Goal: Task Accomplishment & Management: Complete application form

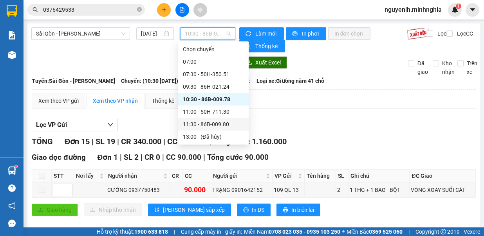
click at [227, 118] on div "11:30 - 86B-009.80" at bounding box center [213, 124] width 70 height 13
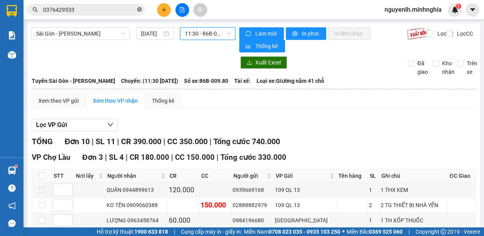
click at [137, 11] on icon "close-circle" at bounding box center [139, 9] width 5 height 5
click at [193, 34] on span "11:30 - 86B-009.80" at bounding box center [208, 34] width 46 height 12
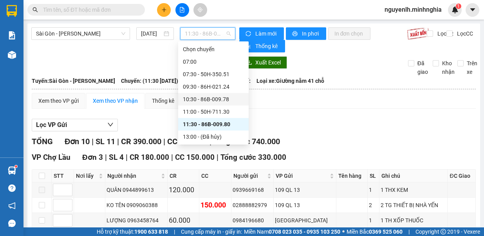
click at [219, 95] on div "10:30 - 86B-009.78" at bounding box center [213, 99] width 61 height 9
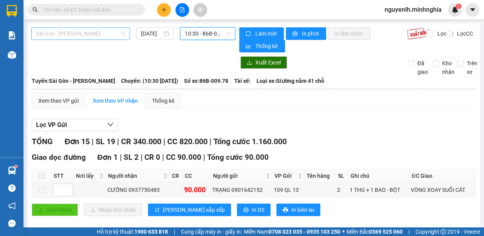
click at [106, 36] on span "Sài Gòn - [PERSON_NAME]" at bounding box center [80, 34] width 89 height 12
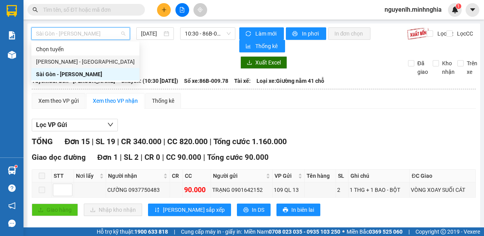
click at [99, 58] on div "Phan Rí - Sài Gòn" at bounding box center [85, 62] width 99 height 9
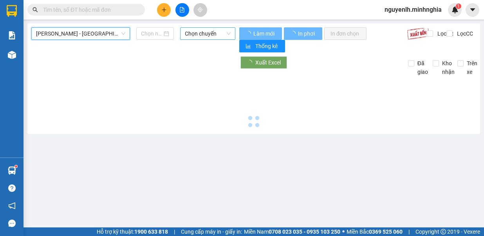
click at [192, 38] on span "Chọn chuyến" at bounding box center [208, 34] width 46 height 12
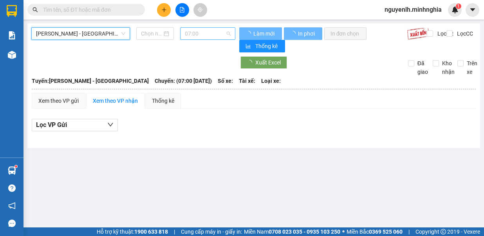
type input "11/08/2025"
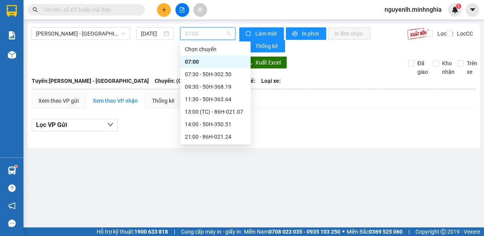
scroll to position [75, 0]
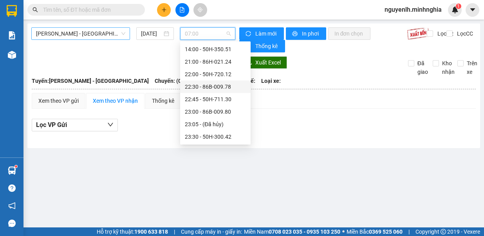
click at [92, 33] on span "Phan Rí - Sài Gòn" at bounding box center [80, 34] width 89 height 12
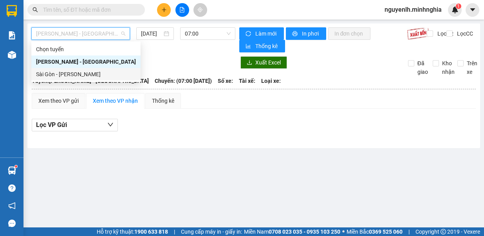
click at [85, 75] on div "Sài Gòn - [PERSON_NAME]" at bounding box center [86, 74] width 100 height 9
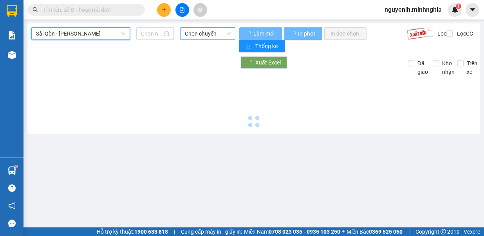
click at [198, 32] on span "Chọn chuyến" at bounding box center [208, 34] width 46 height 12
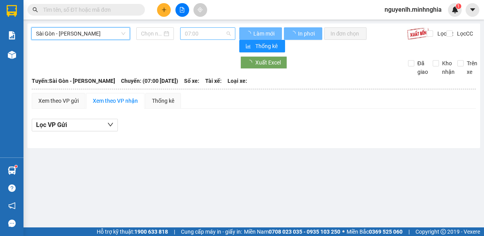
type input "11/08/2025"
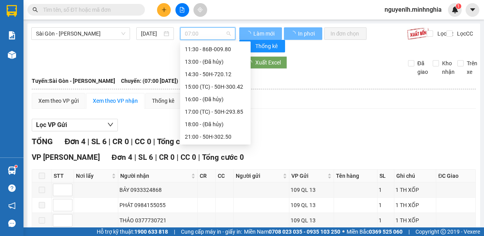
scroll to position [13, 0]
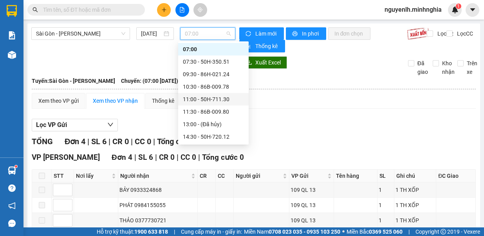
click at [219, 100] on div "11:00 - 50H-711.30" at bounding box center [213, 99] width 61 height 9
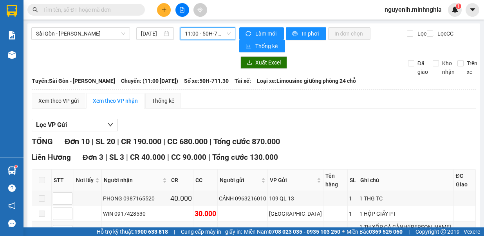
scroll to position [117, 0]
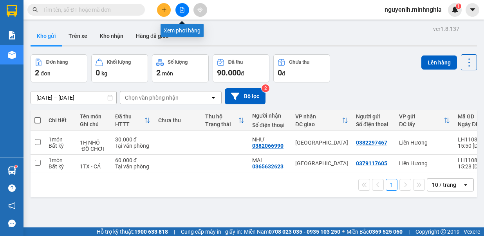
click at [181, 7] on span "file-add" at bounding box center [181, 9] width 5 height 5
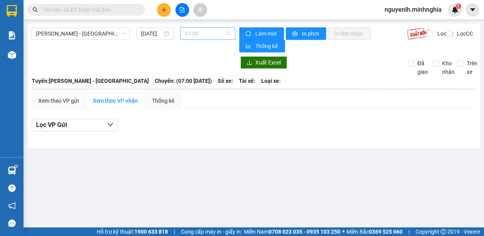
click at [199, 38] on span "07:00" at bounding box center [208, 34] width 46 height 12
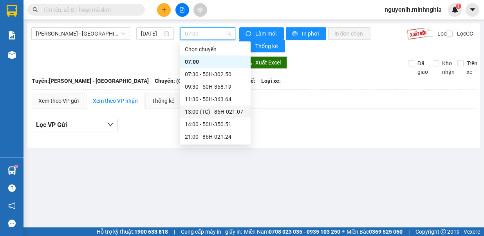
click at [224, 111] on div "13:00 (TC) - 86H-021.07" at bounding box center [215, 112] width 61 height 9
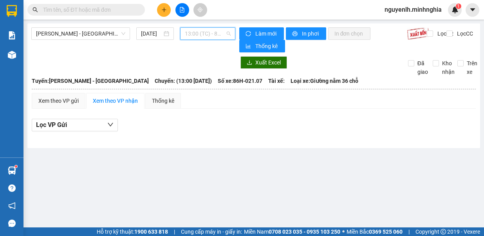
click at [210, 31] on span "13:00 (TC) - 86H-021.07" at bounding box center [208, 34] width 46 height 12
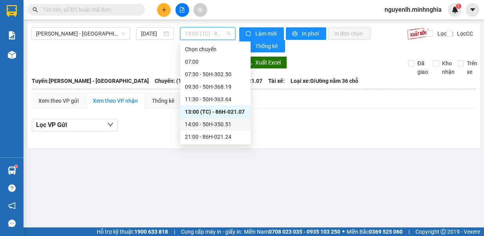
click at [227, 125] on div "14:00 - 50H-350.51" at bounding box center [215, 124] width 61 height 9
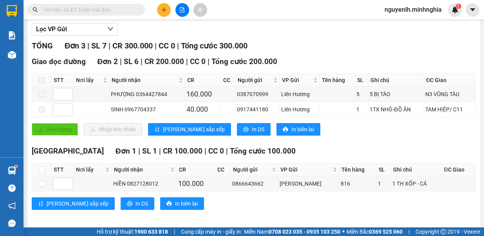
scroll to position [57, 0]
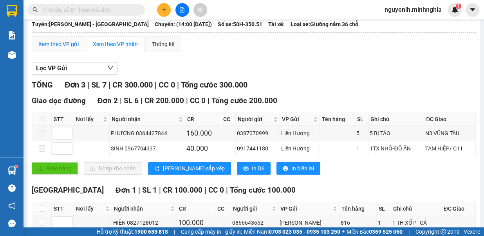
click at [65, 42] on div "Xem theo VP gửi" at bounding box center [58, 44] width 40 height 9
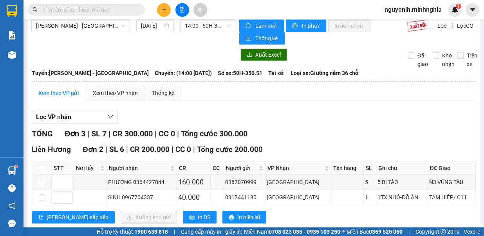
scroll to position [57, 0]
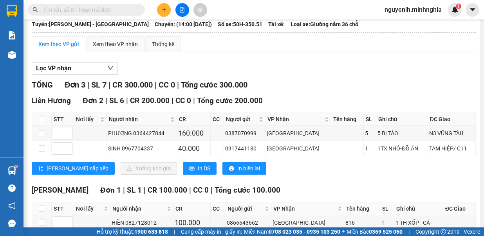
click at [164, 11] on icon "plus" at bounding box center [163, 9] width 5 height 5
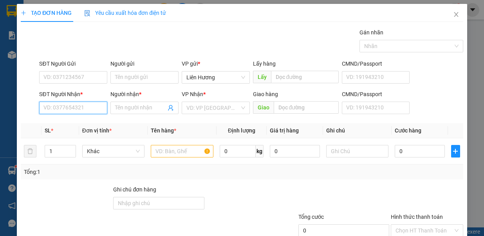
click at [88, 111] on input "SĐT Người Nhận *" at bounding box center [73, 108] width 68 height 13
drag, startPoint x: 90, startPoint y: 117, endPoint x: 153, endPoint y: 134, distance: 65.6
click at [90, 118] on div "0362009777 - ANH VŨ" at bounding box center [82, 123] width 86 height 13
type input "0362009777"
type input "ANH VŨ"
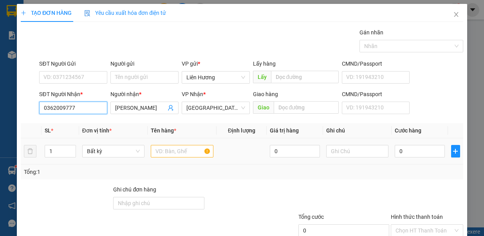
type input "0362009777"
click at [160, 149] on input "text" at bounding box center [182, 151] width 63 height 13
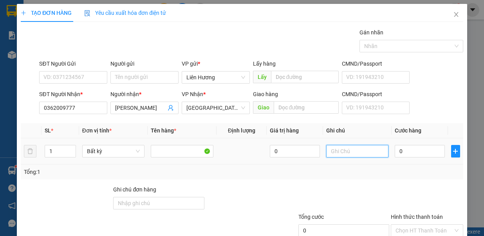
drag, startPoint x: 357, startPoint y: 154, endPoint x: 353, endPoint y: 158, distance: 6.1
click at [354, 155] on input "text" at bounding box center [357, 151] width 63 height 13
type input "1TX - HS"
click at [412, 151] on input "0" at bounding box center [419, 151] width 50 height 13
type input "1"
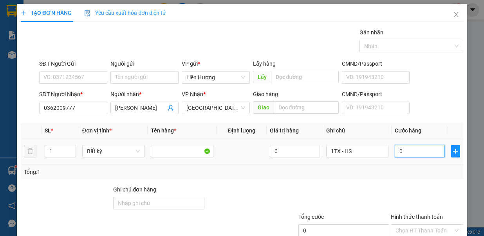
type input "1"
type input "10"
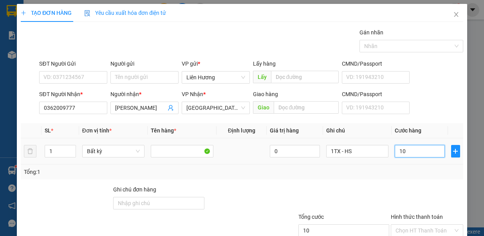
type input "100"
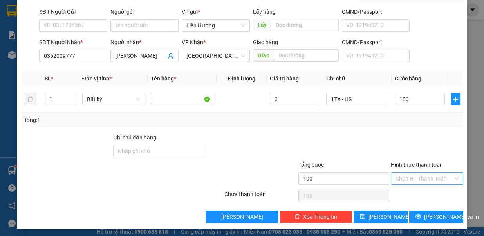
click at [416, 178] on input "Hình thức thanh toán" at bounding box center [424, 179] width 58 height 12
type input "100.000"
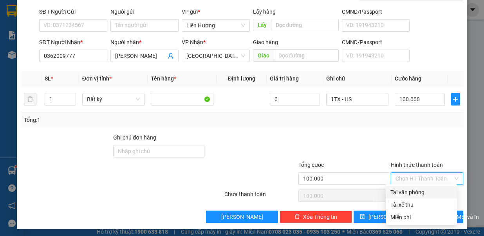
click at [425, 194] on div "Tại văn phòng" at bounding box center [421, 192] width 62 height 9
type input "0"
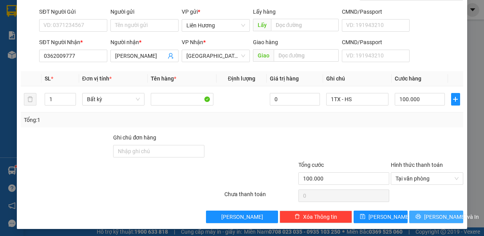
drag, startPoint x: 438, startPoint y: 214, endPoint x: 427, endPoint y: 213, distance: 11.0
click at [438, 214] on span "Lưu và In" at bounding box center [451, 217] width 55 height 9
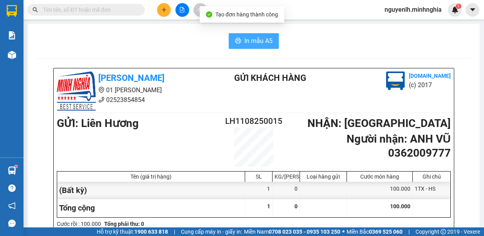
click at [239, 42] on button "In mẫu A5" at bounding box center [254, 41] width 50 height 16
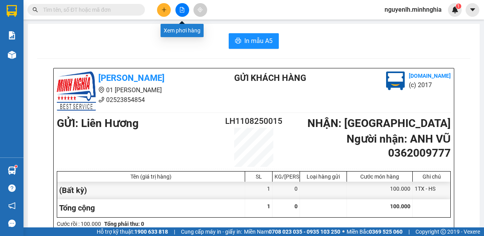
click at [177, 10] on button at bounding box center [182, 10] width 14 height 14
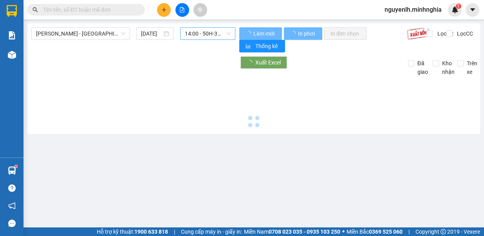
click at [200, 33] on span "14:00 - 50H-350.51" at bounding box center [208, 34] width 46 height 12
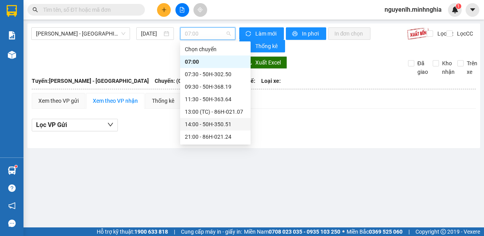
click at [207, 126] on div "14:00 - 50H-350.51" at bounding box center [215, 124] width 61 height 9
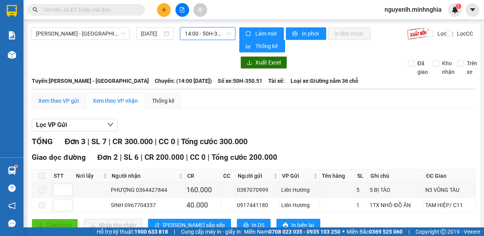
click at [69, 97] on div "Xem theo VP gửi" at bounding box center [58, 101] width 40 height 9
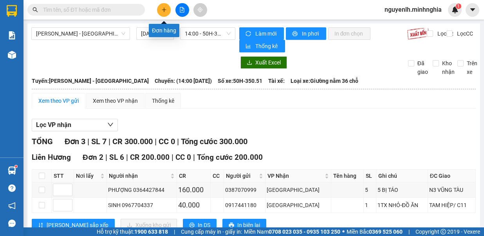
click at [163, 12] on icon "plus" at bounding box center [163, 9] width 5 height 5
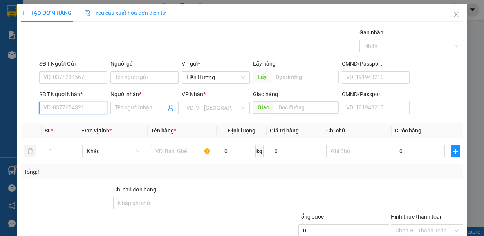
click at [85, 110] on input "SĐT Người Nhận *" at bounding box center [73, 108] width 68 height 13
click at [85, 122] on div "0968286010 - XUÂN" at bounding box center [72, 123] width 58 height 9
type input "0968286010"
type input "XUÂN"
type input "0968286010"
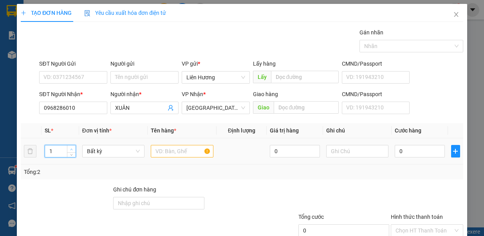
type input "2"
click at [69, 146] on span "Increase Value" at bounding box center [71, 149] width 9 height 7
click at [172, 149] on input "text" at bounding box center [182, 151] width 63 height 13
click at [336, 151] on input "text" at bounding box center [357, 151] width 63 height 13
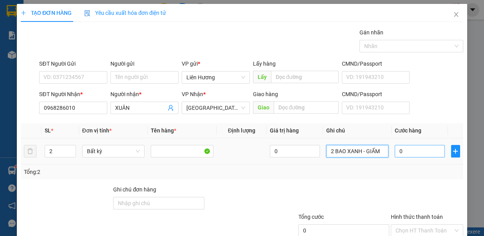
type input "2 BAO XANH - GIẤM"
drag, startPoint x: 416, startPoint y: 148, endPoint x: 411, endPoint y: 153, distance: 7.5
click at [416, 148] on input "0" at bounding box center [419, 151] width 50 height 13
type input "1"
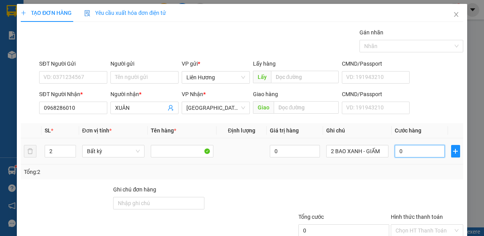
type input "1"
type input "14"
type input "140"
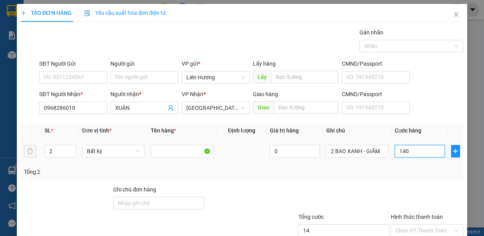
type input "140"
type input "140.000"
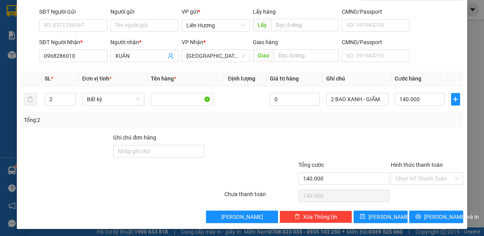
click at [421, 176] on input "Hình thức thanh toán" at bounding box center [424, 179] width 58 height 12
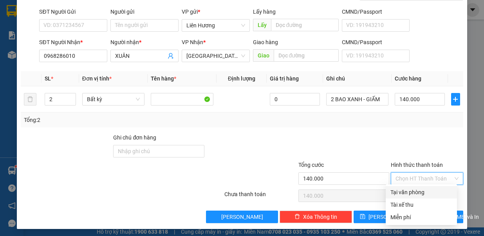
drag, startPoint x: 423, startPoint y: 190, endPoint x: 434, endPoint y: 202, distance: 16.0
click at [423, 191] on div "Tại văn phòng" at bounding box center [421, 192] width 62 height 9
type input "0"
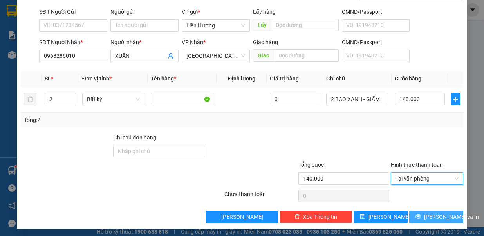
click at [434, 215] on span "Lưu và In" at bounding box center [451, 217] width 55 height 9
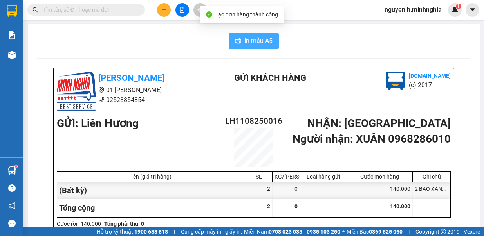
click at [244, 41] on span "In mẫu A5" at bounding box center [258, 41] width 28 height 10
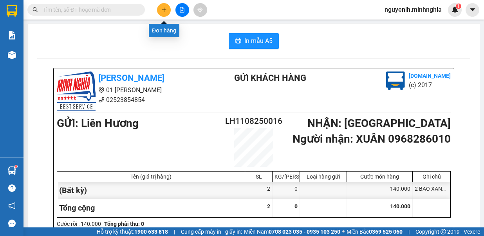
click at [167, 9] on button at bounding box center [164, 10] width 14 height 14
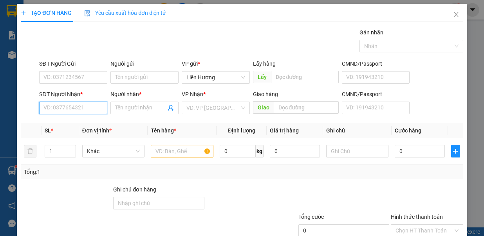
click at [90, 105] on input "SĐT Người Nhận *" at bounding box center [73, 108] width 68 height 13
drag, startPoint x: 89, startPoint y: 121, endPoint x: 100, endPoint y: 120, distance: 11.4
click at [87, 121] on div "0908557745 - CHIẾN" at bounding box center [72, 123] width 58 height 9
type input "0908557745"
type input "CHIẾN"
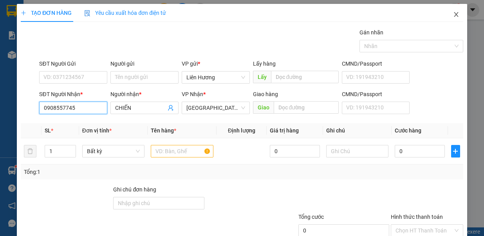
type input "0908557745"
click at [453, 14] on icon "close" at bounding box center [456, 14] width 6 height 6
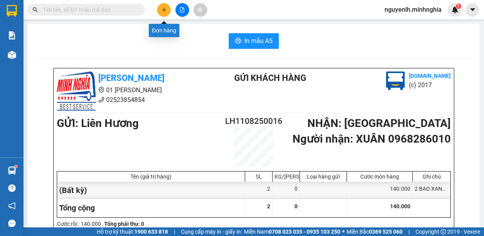
click at [164, 11] on icon "plus" at bounding box center [163, 9] width 5 height 5
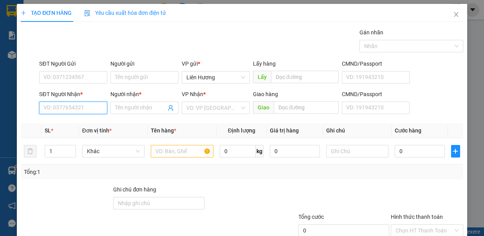
click at [77, 107] on input "SĐT Người Nhận *" at bounding box center [73, 108] width 68 height 13
click at [79, 121] on div "0933765571 - HẠNH" at bounding box center [72, 123] width 58 height 9
type input "0933765571"
type input "HẠNH"
type input "0933765571"
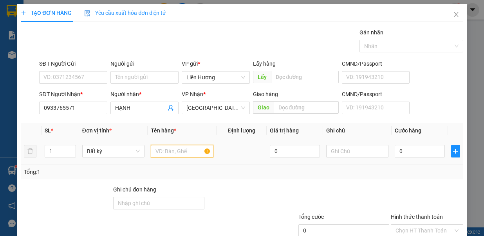
click at [165, 146] on input "text" at bounding box center [182, 151] width 63 height 13
type input "2"
click at [70, 146] on span "Increase Value" at bounding box center [71, 149] width 9 height 7
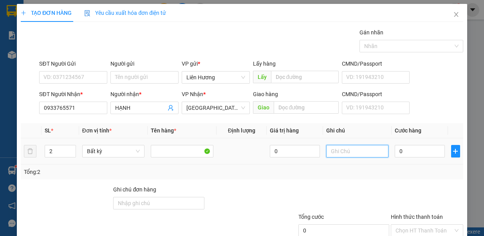
click at [347, 151] on input "text" at bounding box center [357, 151] width 63 height 13
type input "2B TÁO"
click at [410, 147] on input "0" at bounding box center [419, 151] width 50 height 13
type input "6"
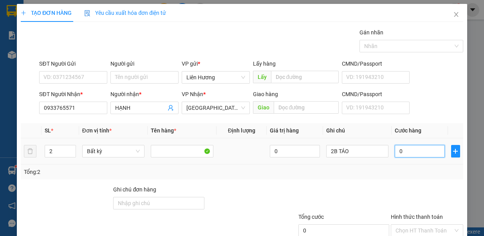
type input "6"
type input "60"
type input "60.000"
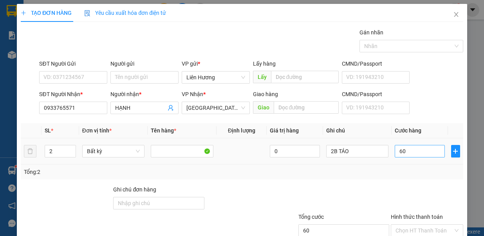
type input "60.000"
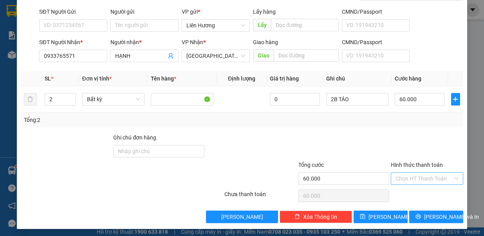
click at [429, 174] on input "Hình thức thanh toán" at bounding box center [424, 179] width 58 height 12
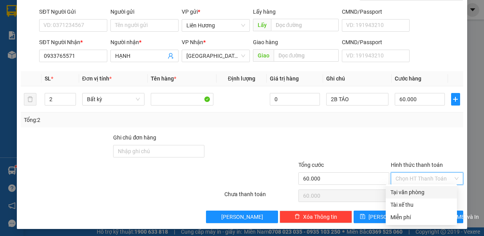
click at [426, 193] on div "Tại văn phòng" at bounding box center [421, 192] width 62 height 9
type input "0"
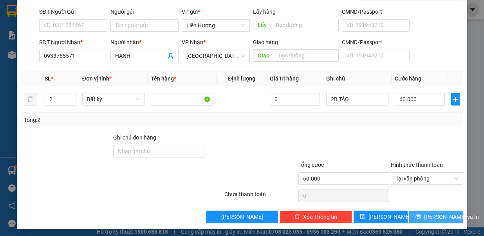
click at [438, 213] on span "Lưu và In" at bounding box center [451, 217] width 55 height 9
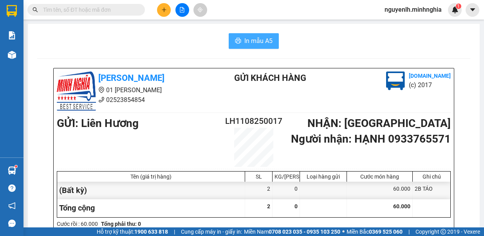
click at [252, 36] on span "In mẫu A5" at bounding box center [258, 41] width 28 height 10
click at [163, 9] on icon "plus" at bounding box center [163, 9] width 5 height 5
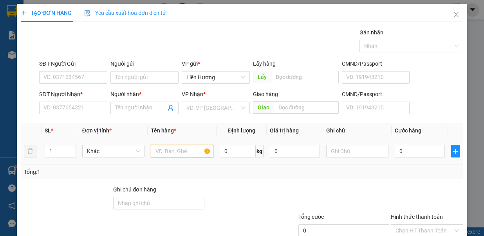
click at [171, 151] on input "text" at bounding box center [182, 151] width 63 height 13
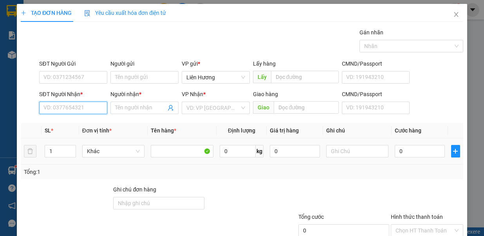
drag, startPoint x: 95, startPoint y: 106, endPoint x: 104, endPoint y: 140, distance: 36.0
click at [94, 106] on input "SĐT Người Nhận *" at bounding box center [73, 108] width 68 height 13
drag, startPoint x: 88, startPoint y: 122, endPoint x: 89, endPoint y: 109, distance: 13.0
click at [88, 122] on div "0987254032 - PHƯỢNG" at bounding box center [72, 123] width 59 height 9
type input "0987254032"
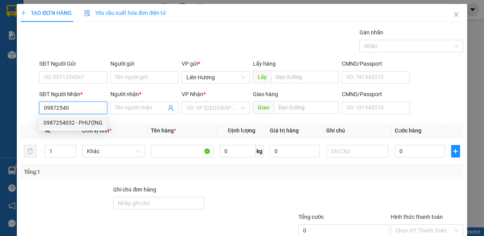
type input "PHƯỢNG"
type input "0987254032"
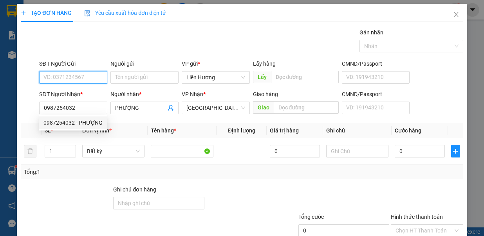
click at [95, 75] on input "SĐT Người Gửi" at bounding box center [73, 77] width 68 height 13
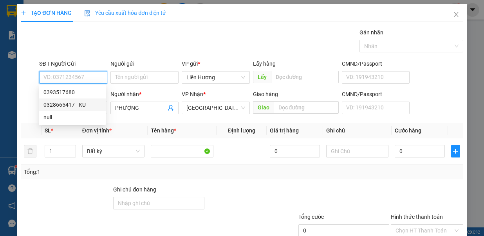
click at [90, 106] on div "0328665417 - KU" at bounding box center [72, 105] width 58 height 9
type input "0328665417"
type input "KU"
drag, startPoint x: 94, startPoint y: 72, endPoint x: 19, endPoint y: 86, distance: 76.8
click at [19, 86] on div "TẠO ĐƠN HÀNG Yêu cầu xuất hóa đơn điện tử Transit Pickup Surcharge Ids Transit …" at bounding box center [242, 142] width 450 height 277
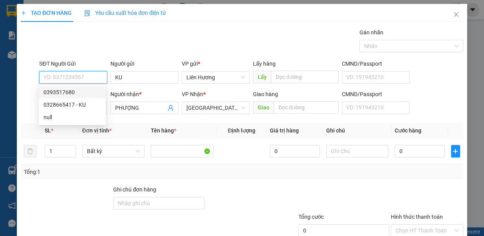
click at [84, 94] on div "0393517680" at bounding box center [72, 92] width 58 height 9
type input "0393517680"
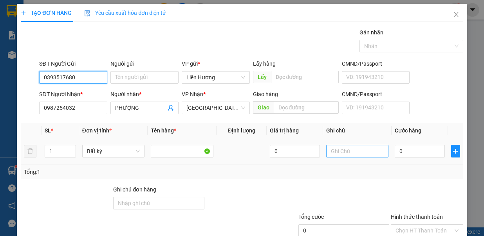
type input "0393517680"
click at [344, 150] on input "text" at bounding box center [357, 151] width 63 height 13
type input "1TX - HS"
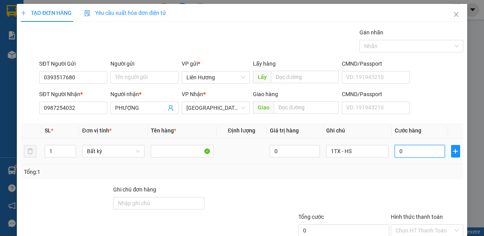
click at [408, 150] on input "0" at bounding box center [419, 151] width 50 height 13
type input "8"
type input "80"
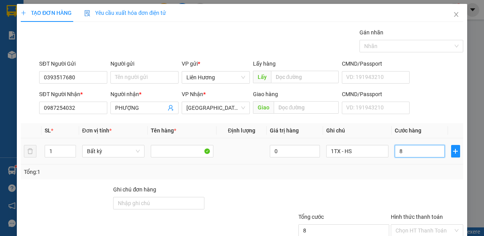
type input "80"
type input "80.000"
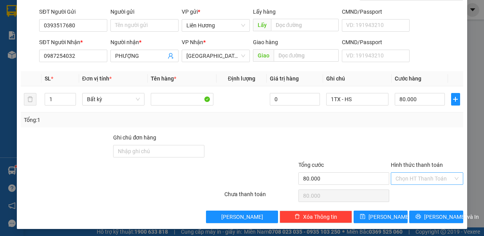
click at [426, 175] on input "Hình thức thanh toán" at bounding box center [424, 179] width 58 height 12
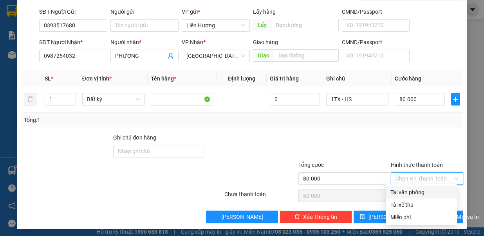
click at [427, 192] on div "Tại văn phòng" at bounding box center [421, 192] width 62 height 9
type input "0"
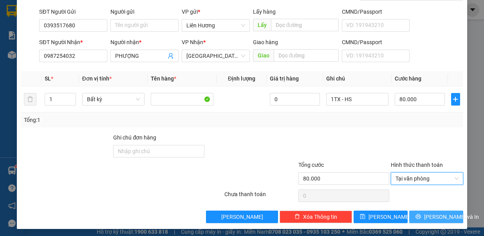
click at [427, 215] on span "Lưu và In" at bounding box center [451, 217] width 55 height 9
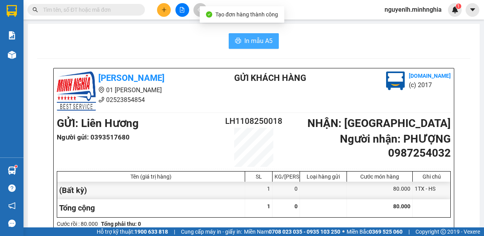
click at [259, 44] on span "In mẫu A5" at bounding box center [258, 41] width 28 height 10
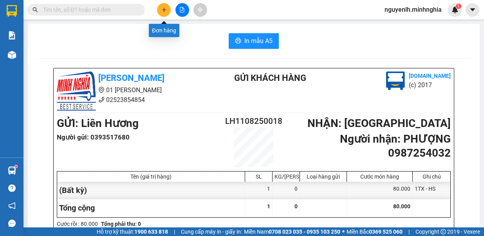
click at [162, 15] on button at bounding box center [164, 10] width 14 height 14
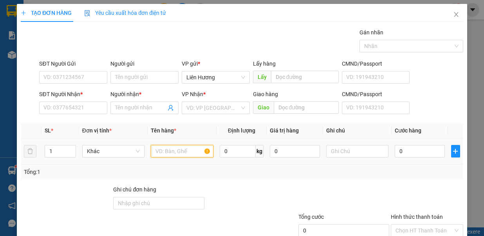
click at [171, 154] on input "text" at bounding box center [182, 151] width 63 height 13
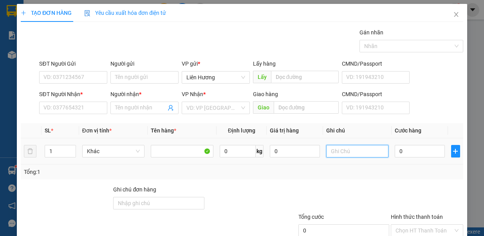
click at [352, 147] on input "text" at bounding box center [357, 151] width 63 height 13
click at [362, 151] on input "1 TÚI TRẮNG - MẮM" at bounding box center [357, 151] width 63 height 13
type input "1 TÚI TRẮNG - NƯỚC MẮM"
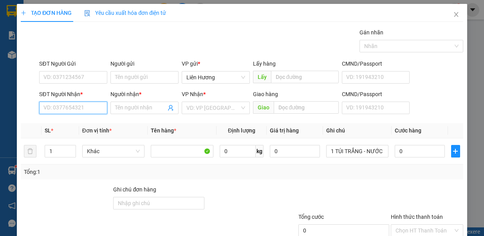
click at [61, 105] on input "SĐT Người Nhận *" at bounding box center [73, 108] width 68 height 13
type input "0906807781"
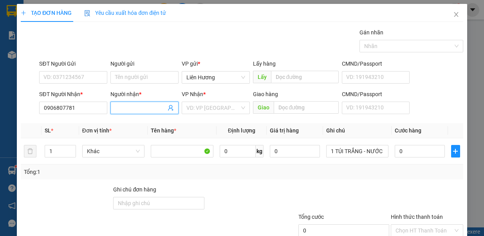
click at [115, 109] on input "Người nhận *" at bounding box center [140, 108] width 51 height 9
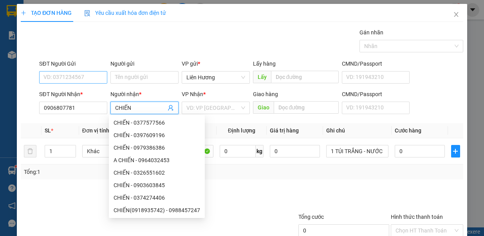
type input "CHIẾN"
click at [67, 77] on input "SĐT Người Gửi" at bounding box center [73, 77] width 68 height 13
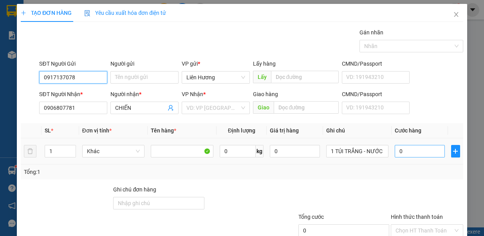
type input "0917137078"
click at [416, 147] on input "0" at bounding box center [419, 151] width 50 height 13
type input "4"
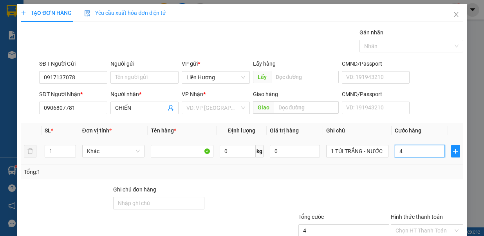
type input "40"
type input "40.000"
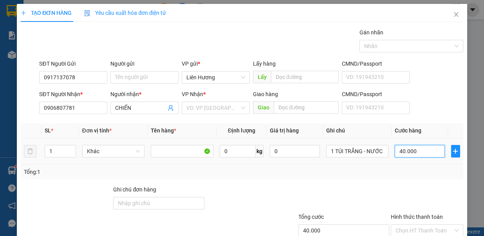
scroll to position [52, 0]
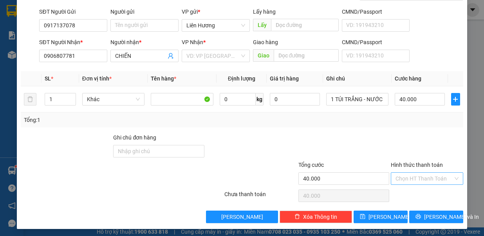
click at [429, 181] on input "Hình thức thanh toán" at bounding box center [424, 179] width 58 height 12
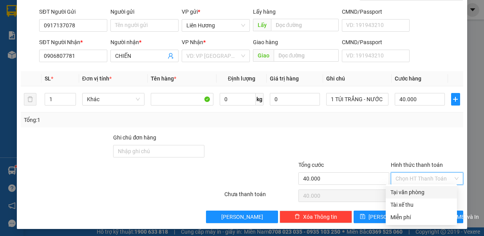
click at [434, 189] on div "Tại văn phòng" at bounding box center [421, 192] width 62 height 9
type input "0"
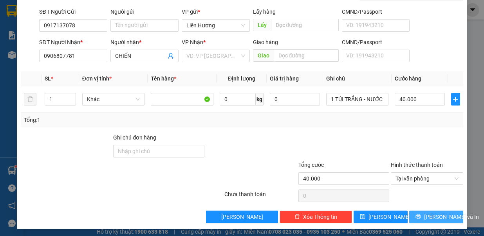
click at [434, 214] on span "Lưu và In" at bounding box center [451, 217] width 55 height 9
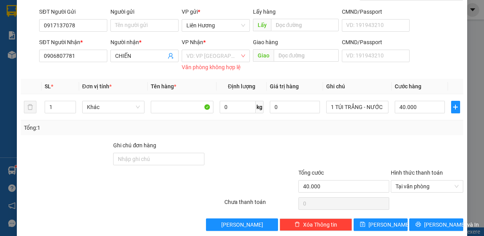
click at [228, 56] on input "search" at bounding box center [212, 56] width 53 height 12
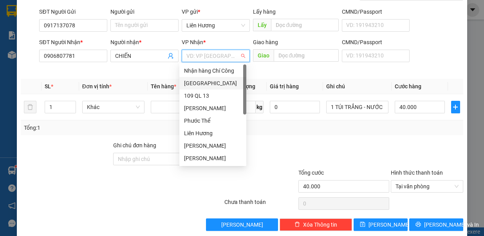
click at [212, 86] on div "[GEOGRAPHIC_DATA]" at bounding box center [213, 83] width 58 height 9
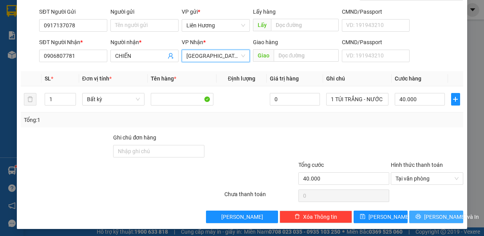
click at [432, 213] on span "Lưu và In" at bounding box center [451, 217] width 55 height 9
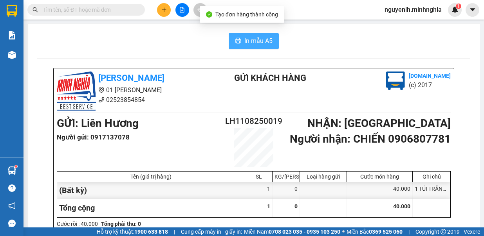
click at [261, 43] on span "In mẫu A5" at bounding box center [258, 41] width 28 height 10
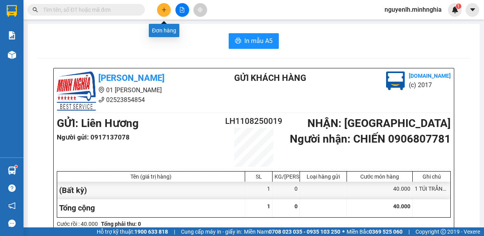
click at [164, 8] on icon "plus" at bounding box center [164, 9] width 0 height 4
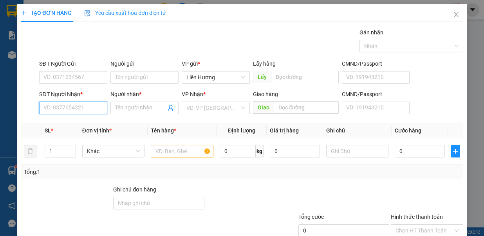
click at [86, 103] on input "SĐT Người Nhận *" at bounding box center [73, 108] width 68 height 13
type input "0914783845"
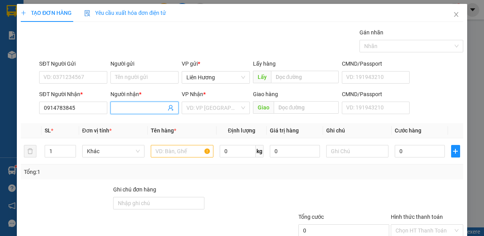
click at [130, 106] on input "Người nhận *" at bounding box center [140, 108] width 51 height 9
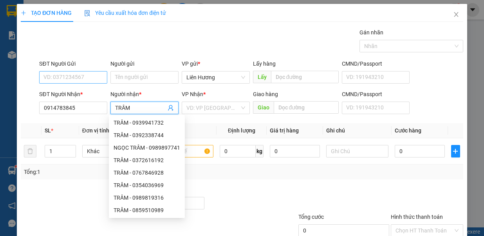
type input "TRÂM"
click at [77, 76] on input "SĐT Người Gửi" at bounding box center [73, 77] width 68 height 13
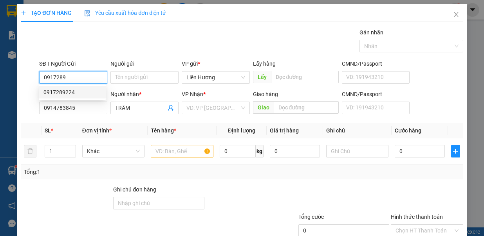
click at [84, 90] on div "0917289224" at bounding box center [72, 92] width 58 height 9
type input "0917289224"
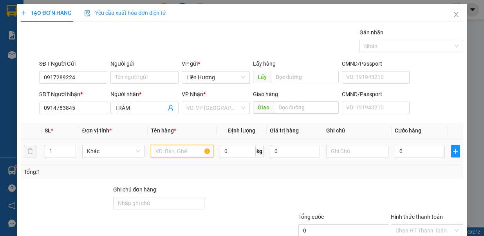
click at [174, 149] on input "text" at bounding box center [182, 151] width 63 height 13
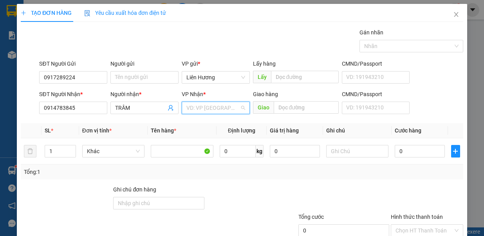
click at [225, 108] on input "search" at bounding box center [212, 108] width 53 height 12
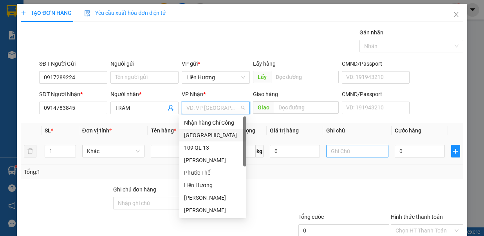
drag, startPoint x: 214, startPoint y: 137, endPoint x: 332, endPoint y: 154, distance: 119.0
click at [220, 139] on div "[GEOGRAPHIC_DATA]" at bounding box center [213, 135] width 58 height 9
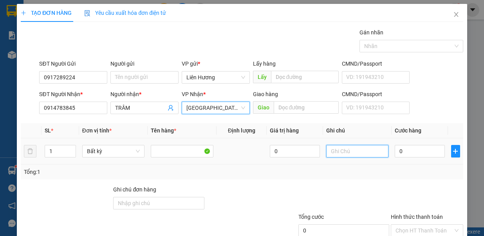
click at [343, 149] on input "text" at bounding box center [357, 151] width 63 height 13
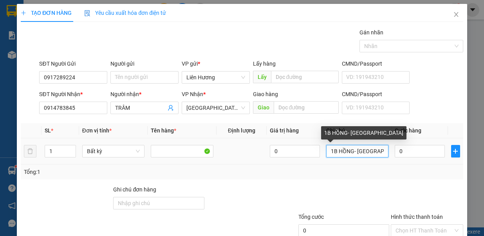
drag, startPoint x: 348, startPoint y: 153, endPoint x: 363, endPoint y: 153, distance: 14.9
click at [349, 153] on input "1B HỒNG- ÁO" at bounding box center [357, 151] width 63 height 13
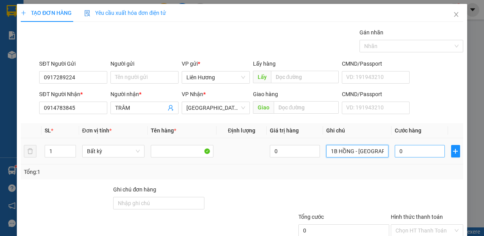
type input "1B HỒNG - ÁO"
click at [396, 150] on input "0" at bounding box center [419, 151] width 50 height 13
type input "3"
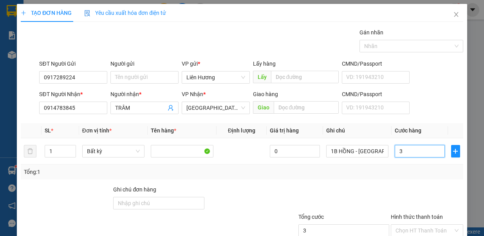
type input "30"
type input "30.000"
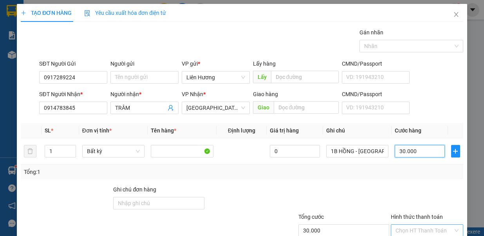
scroll to position [52, 0]
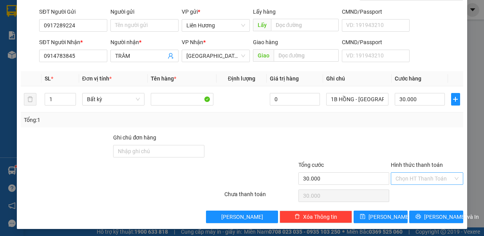
click at [438, 173] on input "Hình thức thanh toán" at bounding box center [424, 179] width 58 height 12
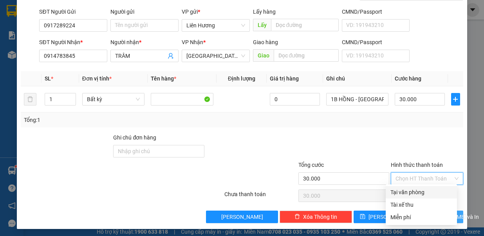
click at [438, 191] on div "Tại văn phòng" at bounding box center [421, 192] width 62 height 9
type input "0"
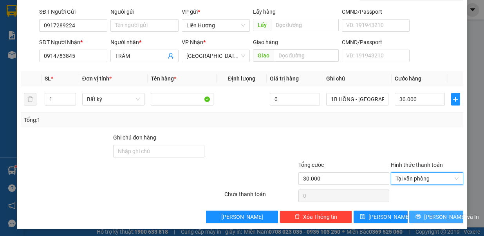
drag, startPoint x: 434, startPoint y: 212, endPoint x: 421, endPoint y: 216, distance: 13.2
click at [434, 213] on span "Lưu và In" at bounding box center [451, 217] width 55 height 9
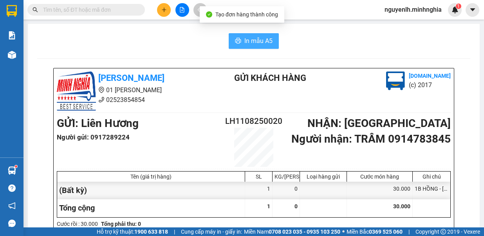
click at [251, 42] on span "In mẫu A5" at bounding box center [258, 41] width 28 height 10
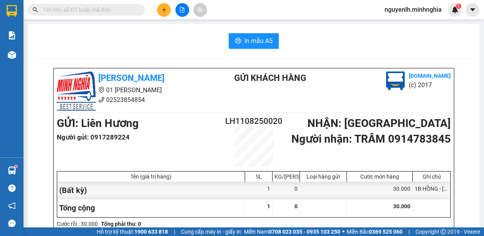
click at [117, 13] on input "text" at bounding box center [89, 9] width 92 height 9
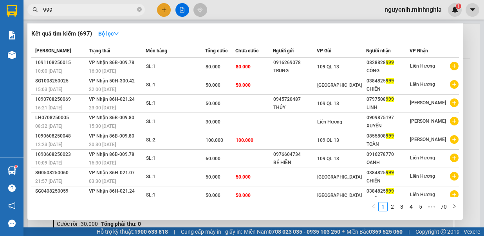
type input "999"
click at [163, 14] on div at bounding box center [242, 118] width 484 height 236
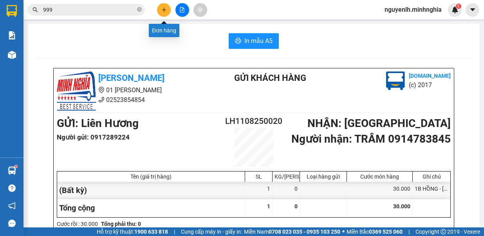
click at [161, 14] on button at bounding box center [164, 10] width 14 height 14
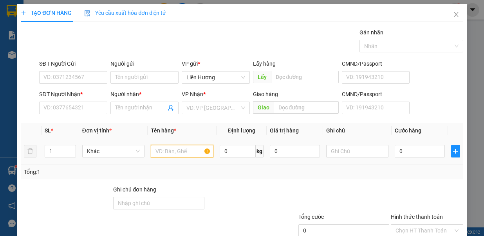
click at [185, 155] on input "text" at bounding box center [182, 151] width 63 height 13
type input "2"
click at [69, 149] on span "up" at bounding box center [71, 149] width 5 height 5
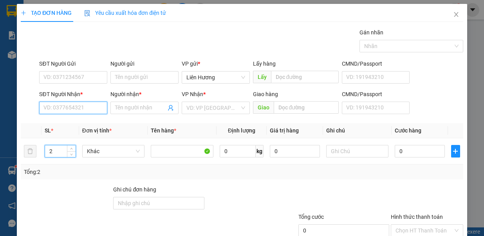
click at [95, 108] on input "SĐT Người Nhận *" at bounding box center [73, 108] width 68 height 13
click at [79, 120] on div "0908557745 - CHIẾN" at bounding box center [72, 123] width 58 height 9
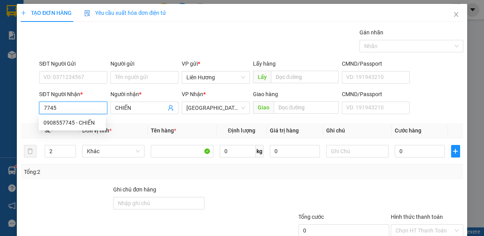
type input "0908557745"
type input "CHIẾN"
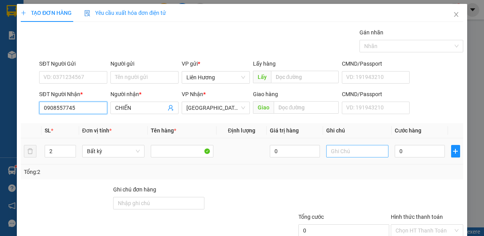
type input "0908557745"
click at [355, 155] on input "text" at bounding box center [357, 151] width 63 height 13
click at [337, 151] on input "text" at bounding box center [357, 151] width 63 height 13
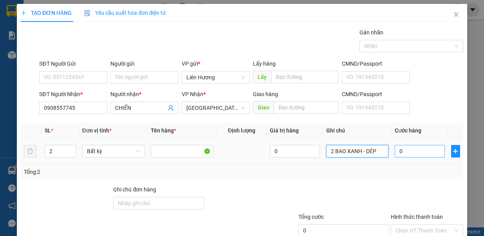
type input "2 BAO XANH - DÉP"
click at [412, 150] on input "0" at bounding box center [419, 151] width 50 height 13
type input "1"
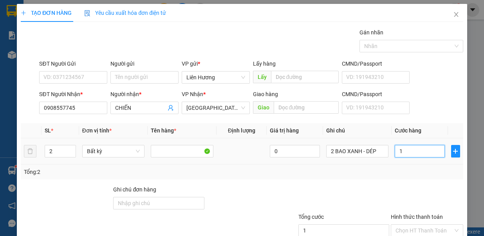
type input "10"
type input "10P"
type input "0"
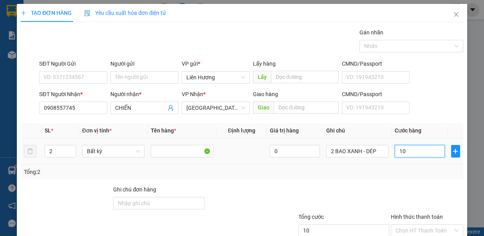
type input "0"
type input "10"
type input "100"
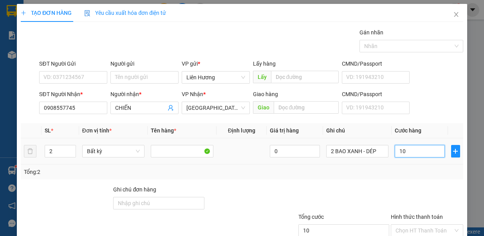
type input "100"
type input "100.000"
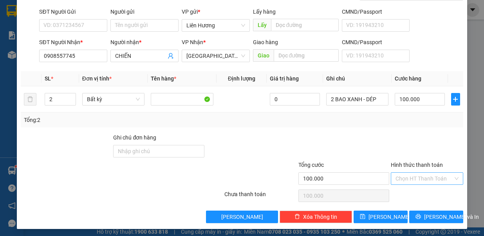
click at [436, 173] on input "Hình thức thanh toán" at bounding box center [424, 179] width 58 height 12
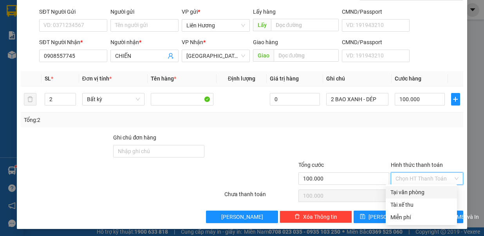
click at [432, 192] on div "Tại văn phòng" at bounding box center [421, 192] width 62 height 9
type input "0"
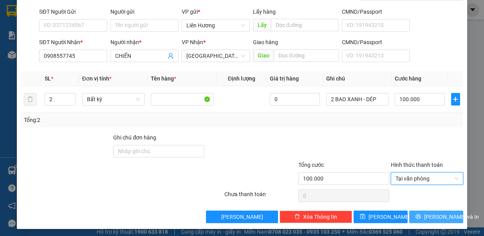
click at [430, 213] on span "Lưu và In" at bounding box center [451, 217] width 55 height 9
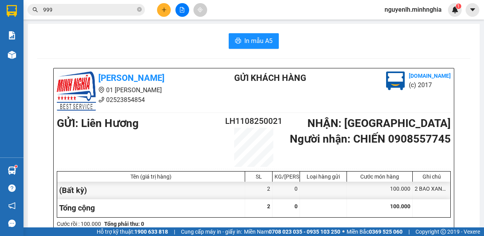
click at [261, 38] on span "In mẫu A5" at bounding box center [258, 41] width 28 height 10
click at [165, 4] on button at bounding box center [164, 10] width 14 height 14
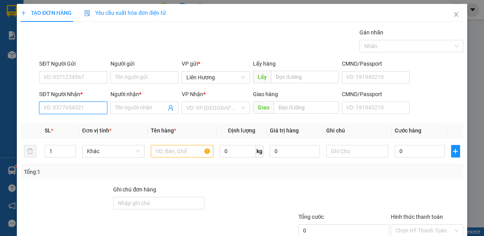
click at [99, 113] on input "SĐT Người Nhận *" at bounding box center [73, 108] width 68 height 13
drag, startPoint x: 79, startPoint y: 123, endPoint x: 167, endPoint y: 152, distance: 92.2
click at [83, 123] on div "0987352980 - NGỌC" at bounding box center [72, 123] width 58 height 9
type input "0987352980"
type input "NGỌC"
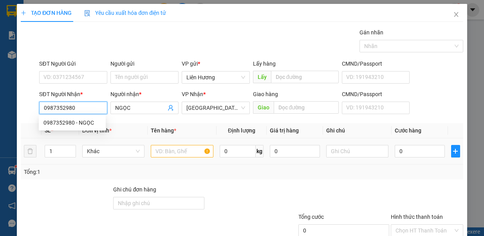
type input "0987352980"
click at [178, 151] on input "text" at bounding box center [182, 151] width 63 height 13
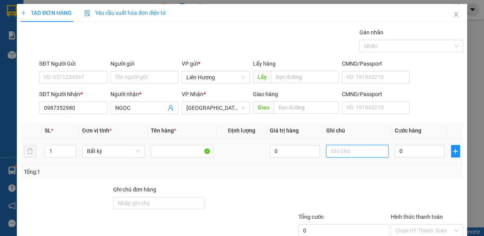
click at [351, 147] on input "text" at bounding box center [357, 151] width 63 height 13
click at [339, 149] on input "1TX - S" at bounding box center [357, 151] width 63 height 13
type input "1TX - HS"
click at [403, 151] on input "0" at bounding box center [419, 151] width 50 height 13
type input "8"
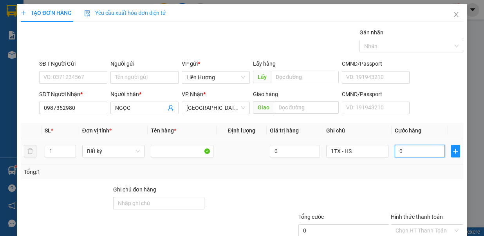
type input "8"
type input "80"
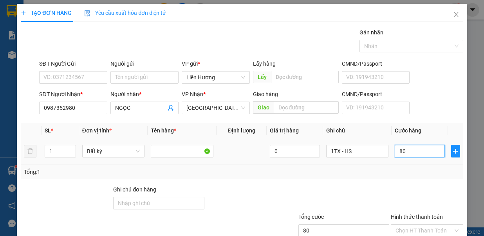
scroll to position [52, 0]
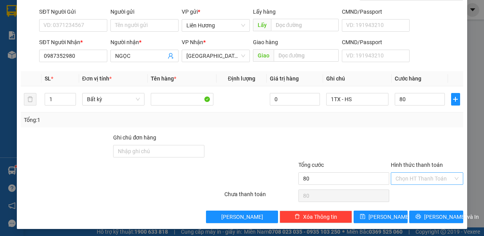
type input "80.000"
click at [415, 173] on input "Hình thức thanh toán" at bounding box center [424, 179] width 58 height 12
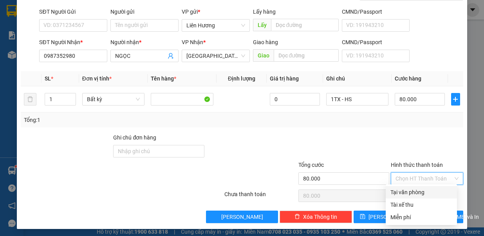
click at [415, 191] on div "Tại văn phòng" at bounding box center [421, 192] width 62 height 9
type input "0"
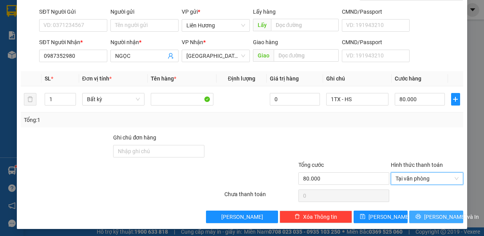
click at [438, 211] on button "Lưu và In" at bounding box center [436, 217] width 54 height 13
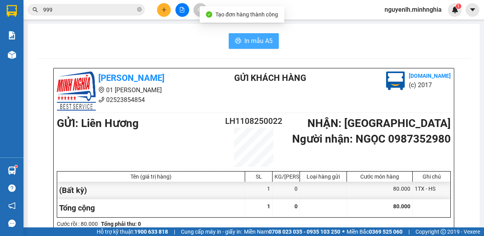
click at [264, 40] on span "In mẫu A5" at bounding box center [258, 41] width 28 height 10
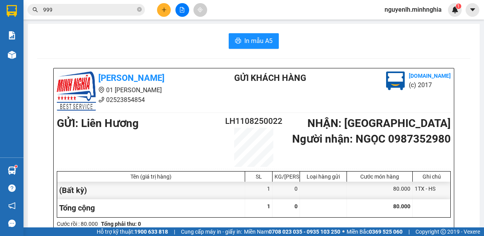
click at [160, 8] on button at bounding box center [164, 10] width 14 height 14
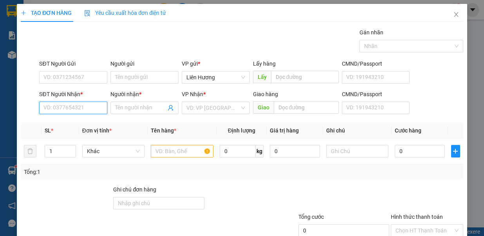
click at [85, 108] on input "SĐT Người Nhận *" at bounding box center [73, 108] width 68 height 13
click at [82, 121] on div "0394466626 - NGÂN" at bounding box center [72, 123] width 58 height 9
type input "0394466626"
type input "NGÂN"
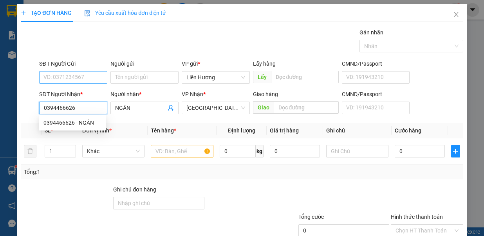
type input "0394466626"
click at [88, 76] on input "SĐT Người Gửi" at bounding box center [73, 77] width 68 height 13
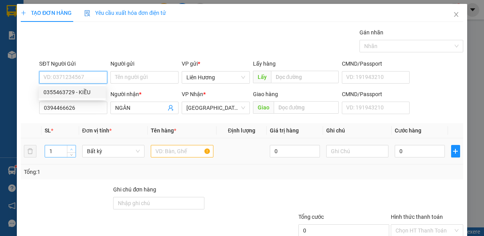
drag, startPoint x: 82, startPoint y: 92, endPoint x: 70, endPoint y: 148, distance: 57.2
click at [81, 97] on div "0355463729 - KIỀU" at bounding box center [72, 92] width 67 height 13
type input "0355463729"
type input "KIỀU"
type input "2"
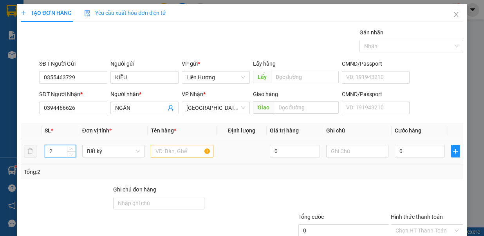
drag, startPoint x: 70, startPoint y: 149, endPoint x: 169, endPoint y: 154, distance: 99.5
click at [75, 149] on td "2" at bounding box center [60, 152] width 38 height 26
click at [191, 151] on input "text" at bounding box center [182, 151] width 63 height 13
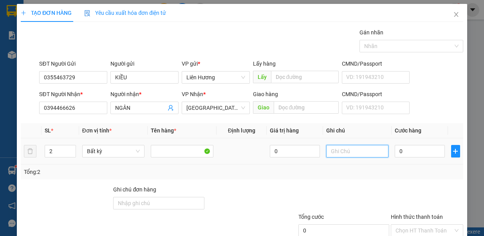
click at [352, 146] on input "text" at bounding box center [357, 151] width 63 height 13
drag, startPoint x: 352, startPoint y: 151, endPoint x: 360, endPoint y: 152, distance: 7.9
click at [360, 152] on input "1TG - CHANH DÂY 1B TÁO" at bounding box center [357, 151] width 63 height 13
click at [359, 152] on input "1TG - CHANH DÂY 1B TÁO" at bounding box center [357, 151] width 63 height 13
type input "1TG - CHANH DÂY, 1B TÁO"
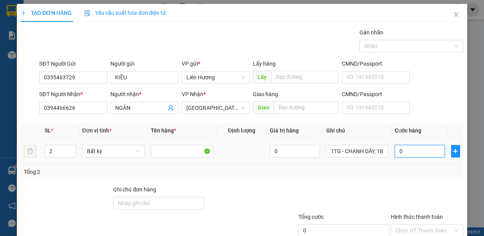
click at [394, 152] on input "0" at bounding box center [419, 151] width 50 height 13
type input "8"
type input "80"
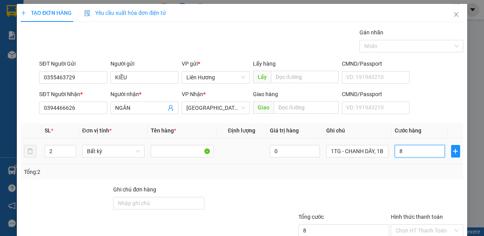
type input "80"
type input "80.000"
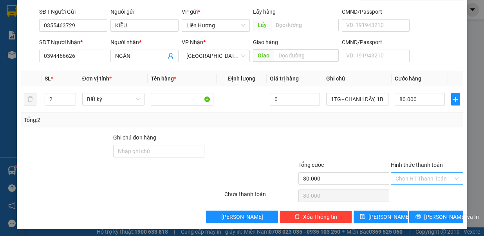
click at [423, 176] on input "Hình thức thanh toán" at bounding box center [424, 179] width 58 height 12
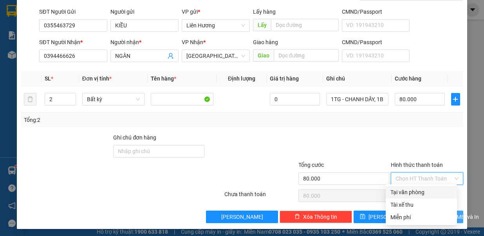
drag, startPoint x: 421, startPoint y: 189, endPoint x: 414, endPoint y: 212, distance: 23.6
click at [419, 194] on div "Tại văn phòng" at bounding box center [421, 192] width 62 height 9
type input "0"
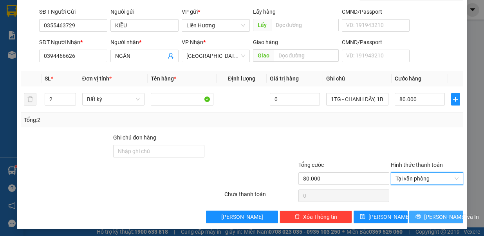
click at [416, 214] on icon "printer" at bounding box center [417, 216] width 5 height 5
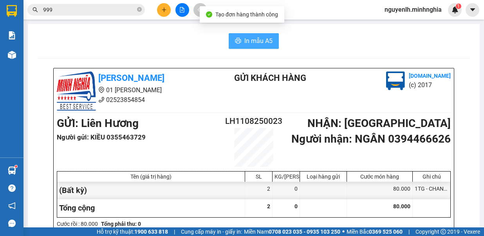
click at [254, 45] on span "In mẫu A5" at bounding box center [258, 41] width 28 height 10
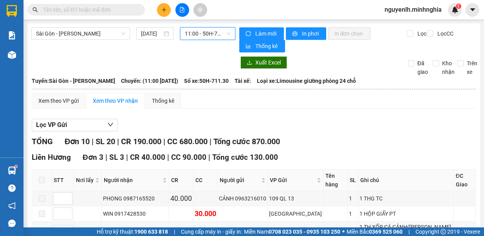
click at [210, 36] on span "11:00 - 50H-711.30" at bounding box center [208, 34] width 46 height 12
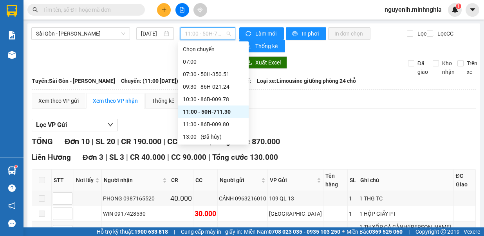
scroll to position [13, 0]
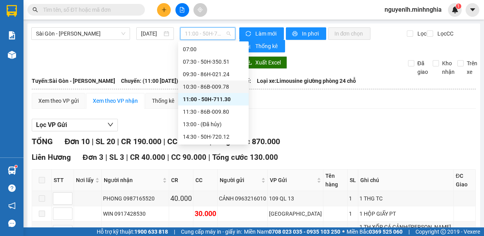
drag, startPoint x: 227, startPoint y: 88, endPoint x: 228, endPoint y: 56, distance: 32.9
click at [227, 88] on div "10:30 - 86B-009.78" at bounding box center [213, 87] width 61 height 9
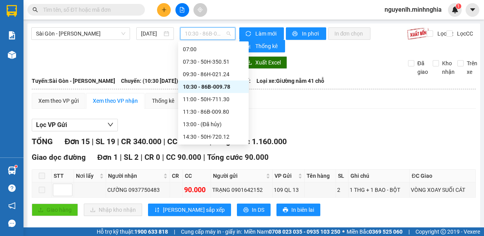
click at [213, 38] on span "10:30 - 86B-009.78" at bounding box center [208, 34] width 46 height 12
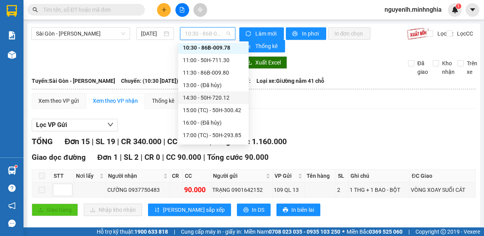
click at [230, 97] on div "14:30 - 50H-720.12" at bounding box center [213, 98] width 61 height 9
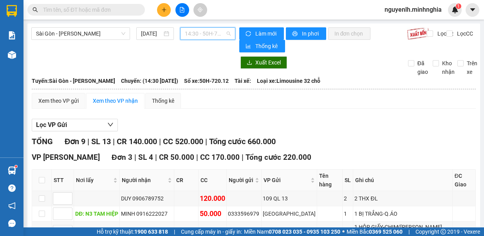
click at [208, 34] on span "14:30 - 50H-720.12" at bounding box center [208, 34] width 46 height 12
click at [193, 30] on span "14:30 - 50H-720.12" at bounding box center [208, 34] width 46 height 12
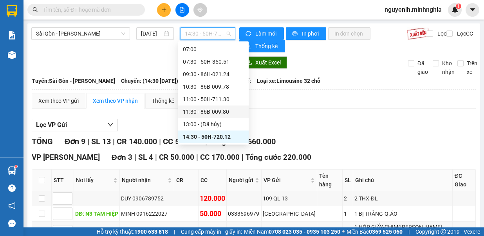
scroll to position [52, 0]
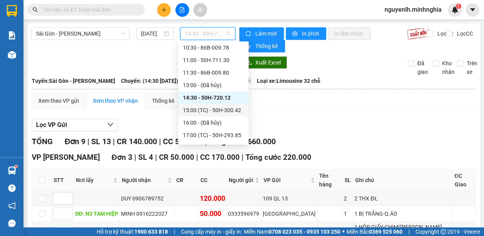
click at [230, 110] on div "15:00 (TC) - 50H-300.42" at bounding box center [213, 110] width 61 height 9
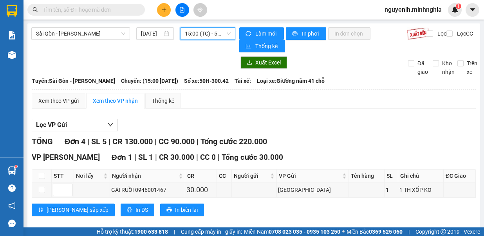
click at [216, 36] on span "15:00 (TC) - 50H-300.42" at bounding box center [208, 34] width 46 height 12
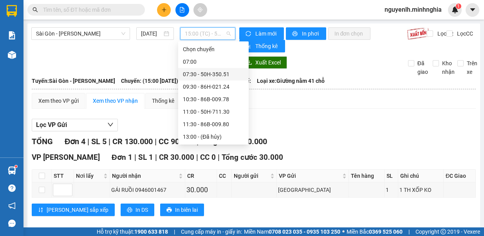
click at [224, 72] on div "07:30 - 50H-350.51" at bounding box center [213, 74] width 61 height 9
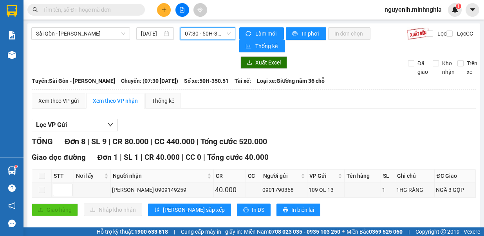
click at [212, 19] on div "Kết quả tìm kiếm ( 4 ) Bộ lọc Mã ĐH Trạng thái Món hàng Tổng cước Chưa cước Ngư…" at bounding box center [242, 10] width 484 height 20
click at [214, 36] on span "07:30 - 50H-350.51" at bounding box center [208, 34] width 46 height 12
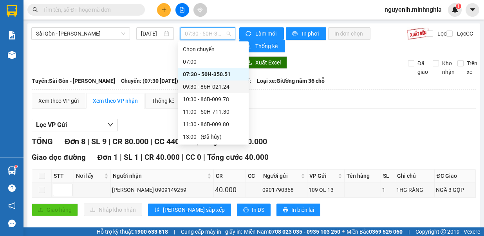
click at [227, 85] on div "09:30 - 86H-021.24" at bounding box center [213, 87] width 61 height 9
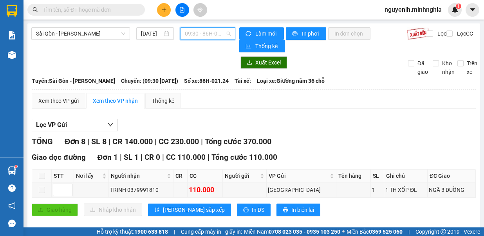
click at [207, 38] on span "09:30 - 86H-021.24" at bounding box center [208, 34] width 46 height 12
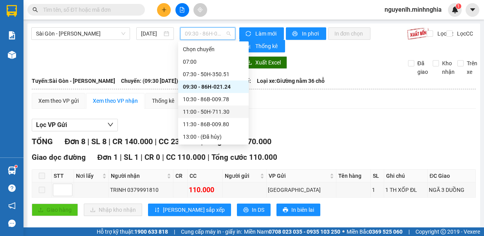
scroll to position [39, 0]
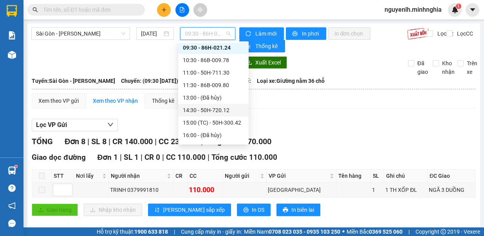
click at [219, 106] on div "14:30 - 50H-720.12" at bounding box center [213, 110] width 61 height 9
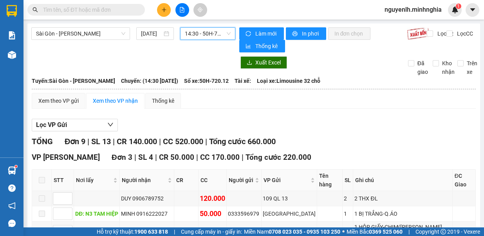
click at [201, 30] on span "14:30 - 50H-720.12" at bounding box center [208, 34] width 46 height 12
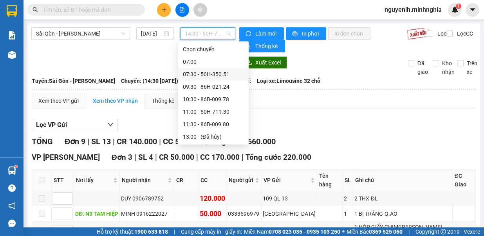
click at [220, 77] on div "07:30 - 50H-350.51" at bounding box center [213, 74] width 61 height 9
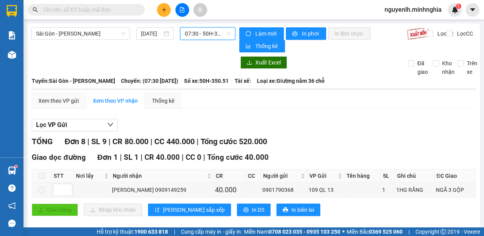
click at [191, 36] on span "07:30 - 50H-350.51" at bounding box center [208, 34] width 46 height 12
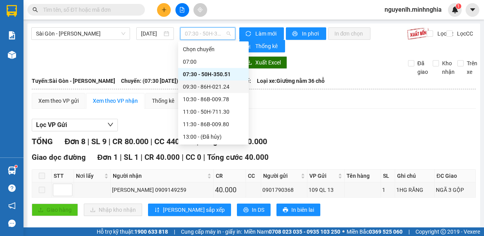
click at [232, 92] on div "09:30 - 86H-021.24" at bounding box center [213, 87] width 70 height 13
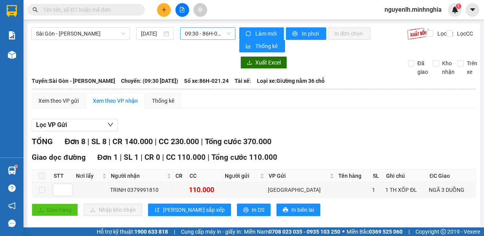
drag, startPoint x: 215, startPoint y: 24, endPoint x: 214, endPoint y: 38, distance: 14.1
click at [214, 38] on span "09:30 - 86H-021.24" at bounding box center [208, 34] width 46 height 12
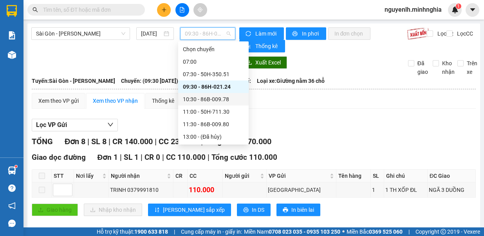
click at [230, 96] on div "10:30 - 86B-009.78" at bounding box center [213, 99] width 61 height 9
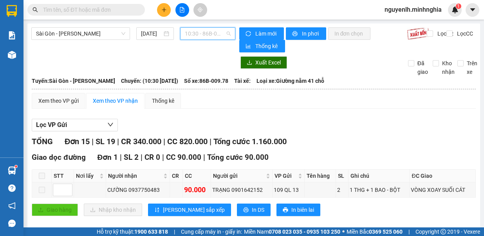
click at [212, 28] on span "10:30 - 86B-009.78" at bounding box center [208, 34] width 46 height 12
click at [213, 31] on span "10:30 - 86B-009.78" at bounding box center [208, 34] width 46 height 12
click at [213, 33] on span "10:30 - 86B-009.78" at bounding box center [208, 34] width 46 height 12
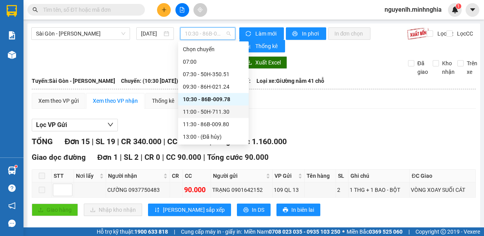
click at [230, 115] on div "11:00 - 50H-711.30" at bounding box center [213, 112] width 61 height 9
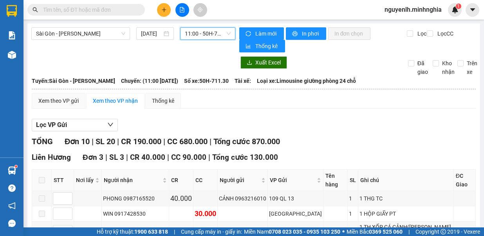
click at [206, 33] on span "11:00 - 50H-711.30" at bounding box center [208, 34] width 46 height 12
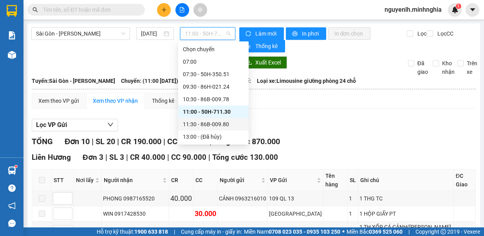
click at [212, 124] on div "11:30 - 86B-009.80" at bounding box center [213, 124] width 61 height 9
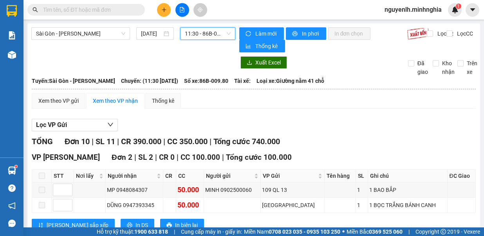
click at [198, 36] on span "11:30 - 86B-009.80" at bounding box center [208, 34] width 46 height 12
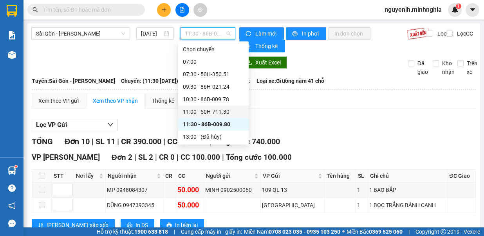
scroll to position [78, 0]
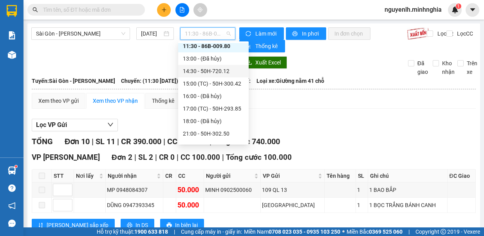
click at [225, 69] on div "14:30 - 50H-720.12" at bounding box center [213, 71] width 61 height 9
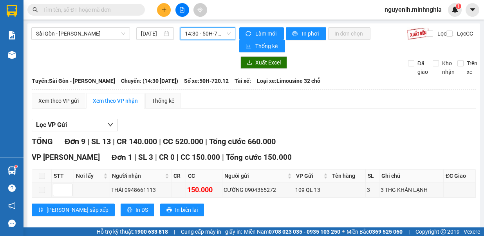
click at [214, 35] on span "14:30 - 50H-720.12" at bounding box center [208, 34] width 46 height 12
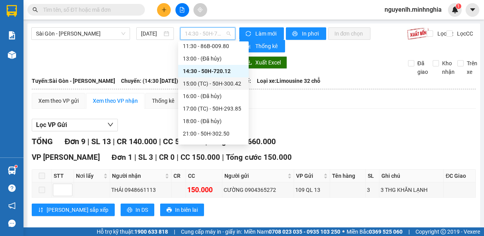
click at [230, 85] on div "15:00 (TC) - 50H-300.42" at bounding box center [213, 83] width 61 height 9
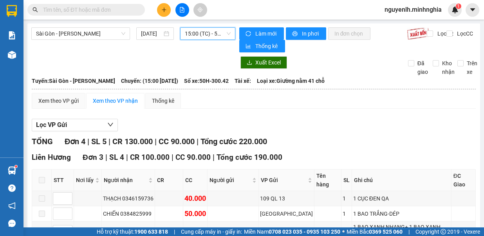
scroll to position [111, 0]
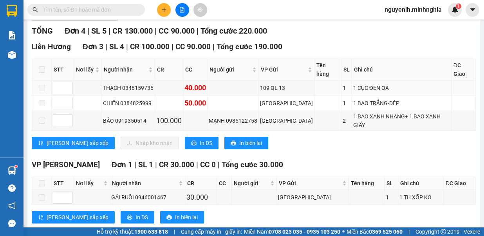
drag, startPoint x: 230, startPoint y: 85, endPoint x: 119, endPoint y: 27, distance: 125.0
click at [230, 84] on td at bounding box center [232, 88] width 51 height 15
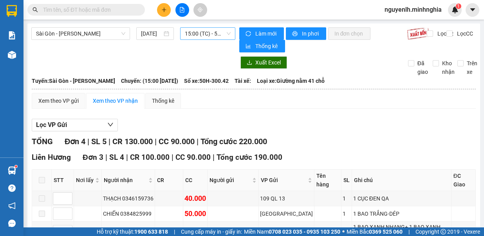
click at [203, 32] on span "15:00 (TC) - 50H-300.42" at bounding box center [208, 34] width 46 height 12
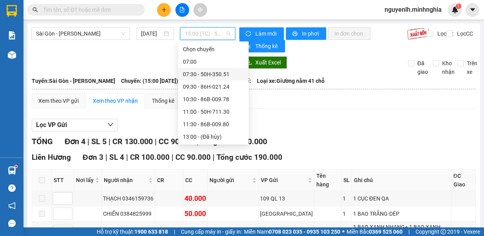
click at [221, 73] on div "07:30 - 50H-350.51" at bounding box center [213, 74] width 61 height 9
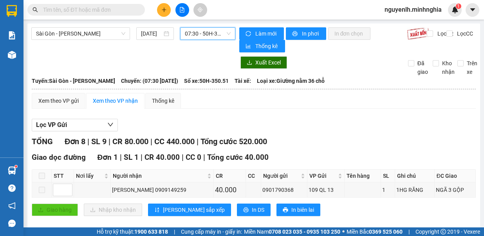
click at [202, 36] on span "07:30 - 50H-350.51" at bounding box center [208, 34] width 46 height 12
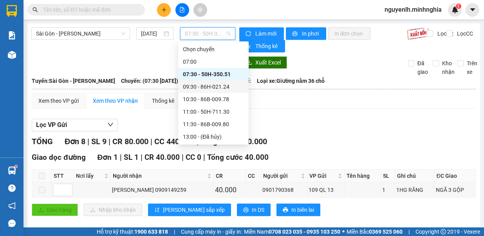
click at [225, 87] on div "09:30 - 86H-021.24" at bounding box center [213, 87] width 61 height 9
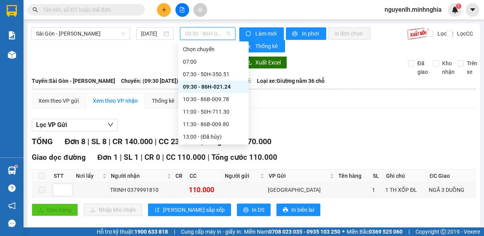
click at [205, 33] on span "09:30 - 86H-021.24" at bounding box center [208, 34] width 46 height 12
click at [214, 99] on div "10:30 - 86B-009.78" at bounding box center [213, 99] width 61 height 9
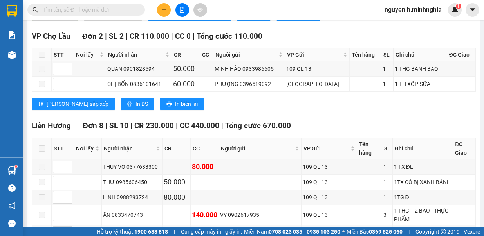
scroll to position [274, 0]
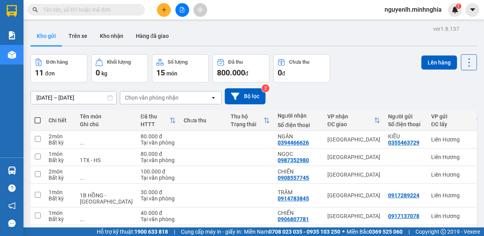
scroll to position [117, 0]
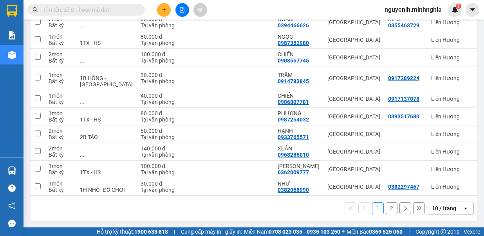
click at [392, 214] on button "2" at bounding box center [391, 209] width 12 height 12
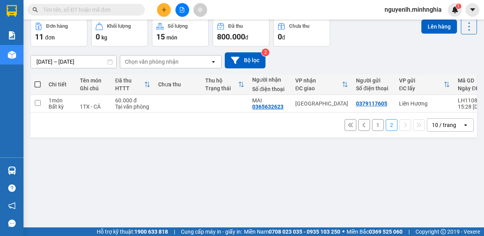
scroll to position [0, 0]
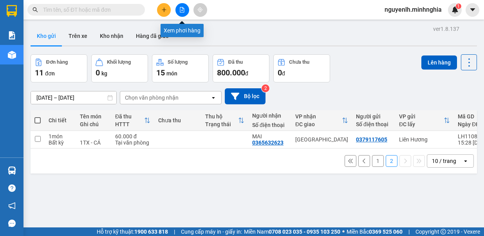
click at [185, 10] on button at bounding box center [182, 10] width 14 height 14
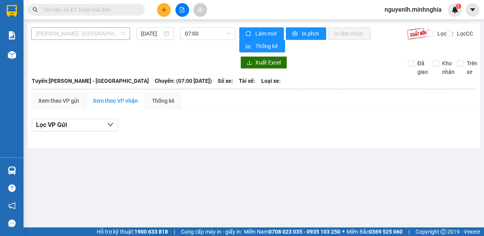
click at [79, 33] on span "[PERSON_NAME] - [GEOGRAPHIC_DATA]" at bounding box center [80, 34] width 89 height 12
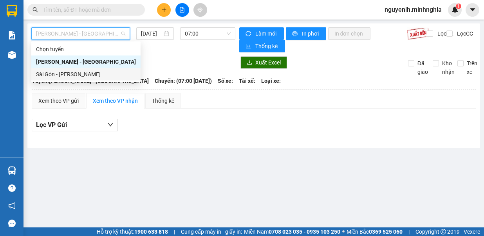
click at [86, 74] on div "Sài Gòn - [PERSON_NAME]" at bounding box center [86, 74] width 100 height 9
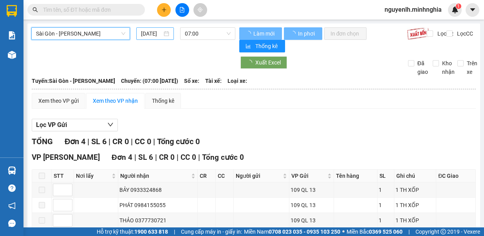
click at [149, 34] on input "[DATE]" at bounding box center [151, 33] width 21 height 9
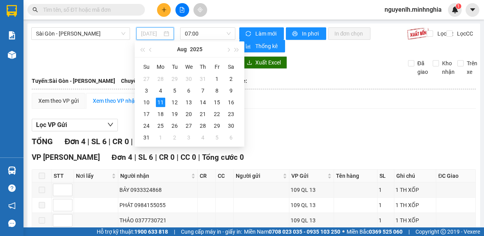
drag, startPoint x: 146, startPoint y: 102, endPoint x: 211, endPoint y: 56, distance: 79.9
click at [146, 98] on div "10" at bounding box center [146, 102] width 9 height 9
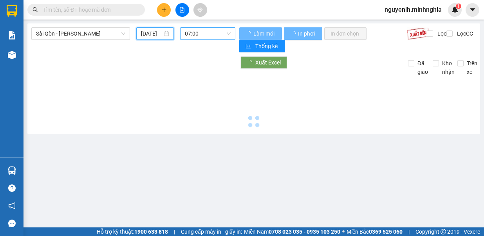
click at [213, 31] on span "07:00" at bounding box center [208, 34] width 46 height 12
type input "[DATE]"
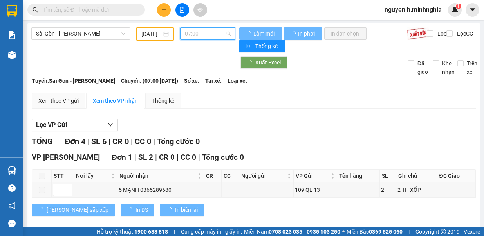
click at [209, 75] on div "07:30 - 50H-350.51" at bounding box center [213, 74] width 61 height 9
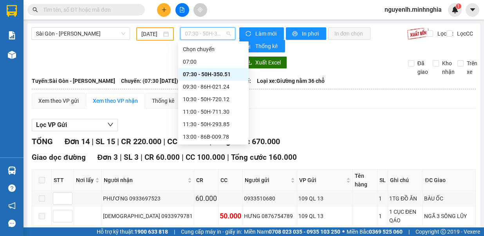
click at [213, 29] on span "07:30 - 50H-350.51" at bounding box center [208, 34] width 46 height 12
click at [202, 85] on div "09:30 - 86H-021.24" at bounding box center [213, 87] width 61 height 9
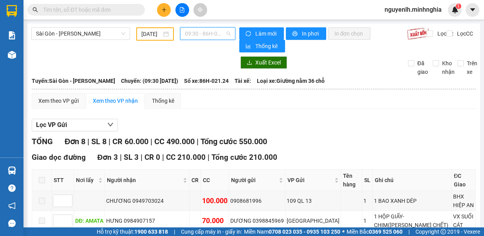
click at [207, 36] on span "09:30 - 86H-021.24" at bounding box center [208, 34] width 46 height 12
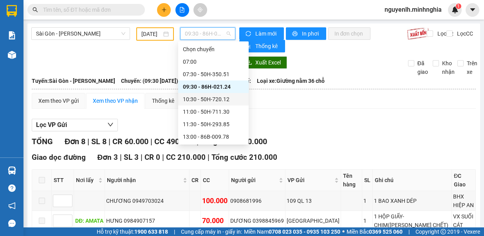
click at [220, 104] on div "10:30 - 50H-720.12" at bounding box center [213, 99] width 70 height 13
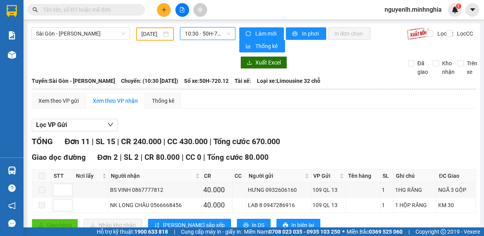
click at [216, 32] on span "10:30 - 50H-720.12" at bounding box center [208, 34] width 46 height 12
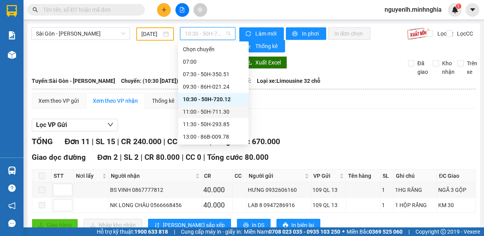
click at [227, 107] on div "11:00 - 50H-711.30" at bounding box center [213, 112] width 70 height 13
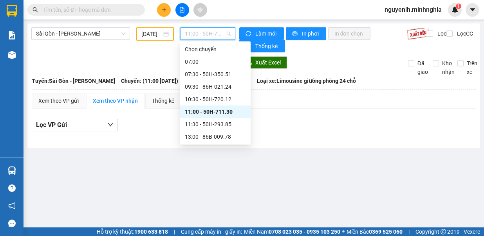
click at [209, 27] on div "11:00 - 50H-711.30" at bounding box center [207, 33] width 55 height 13
click at [240, 122] on div "11:30 - 50H-293.85" at bounding box center [215, 124] width 70 height 13
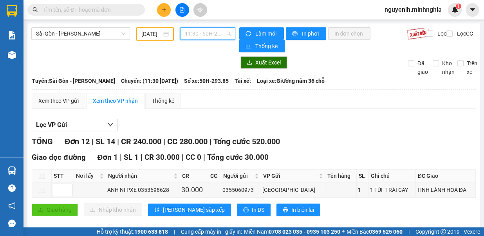
click at [218, 33] on span "11:30 - 50H-293.85" at bounding box center [208, 34] width 46 height 12
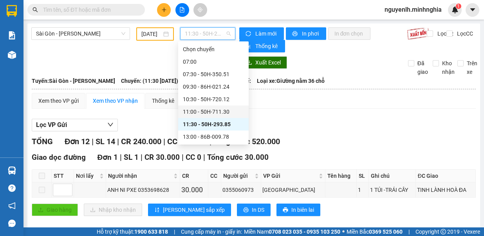
scroll to position [39, 0]
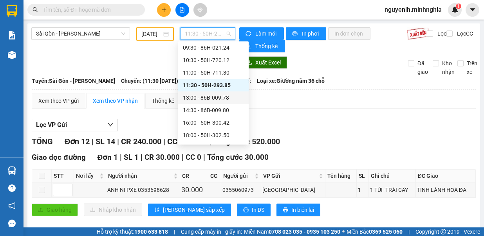
click at [222, 97] on div "13:00 - 86B-009.78" at bounding box center [213, 98] width 61 height 9
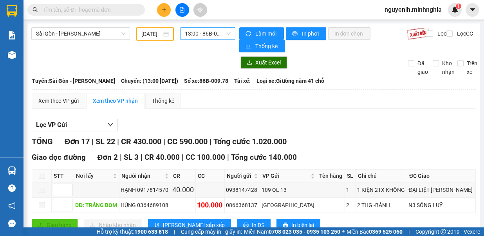
drag, startPoint x: 212, startPoint y: 26, endPoint x: 209, endPoint y: 31, distance: 5.2
click at [209, 31] on span "13:00 - 86B-009.78" at bounding box center [208, 34] width 46 height 12
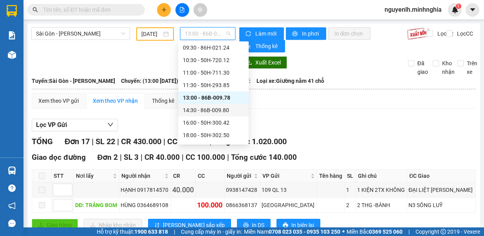
click at [220, 106] on div "14:30 - 86B-009.80" at bounding box center [213, 110] width 61 height 9
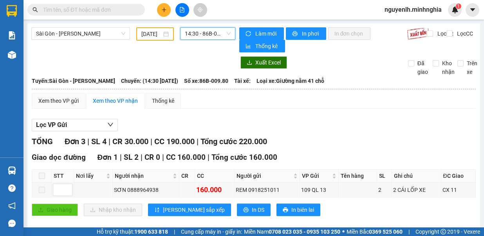
click at [221, 32] on span "14:30 - 86B-009.80" at bounding box center [208, 34] width 46 height 12
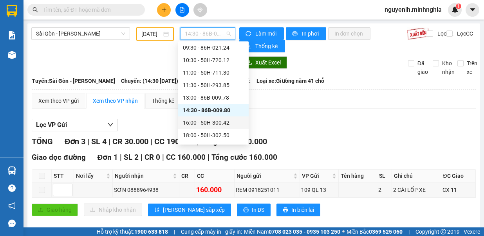
click at [216, 120] on div "16:00 - 50H-300.42" at bounding box center [213, 123] width 61 height 9
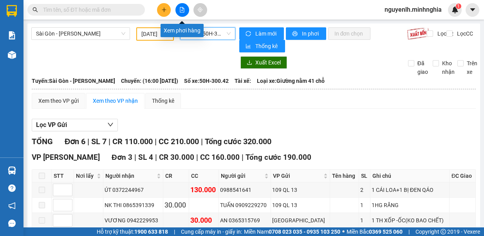
click at [197, 31] on span "16:00 - 50H-300.42" at bounding box center [208, 34] width 46 height 12
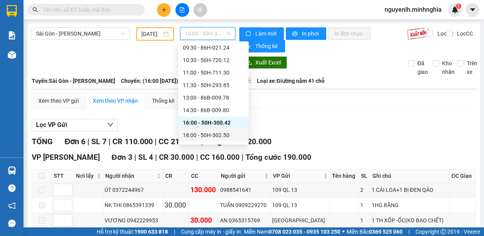
click at [211, 136] on div "18:00 - 50H-302.50" at bounding box center [213, 135] width 61 height 9
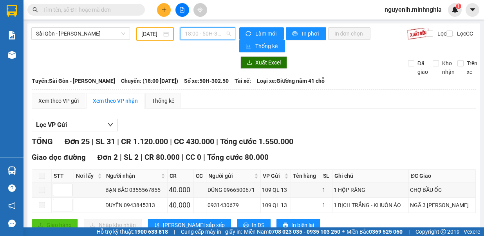
click at [197, 31] on span "18:00 - 50H-302.50" at bounding box center [208, 34] width 46 height 12
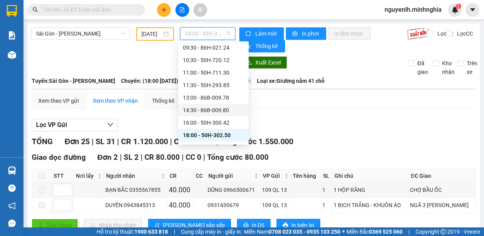
scroll to position [75, 0]
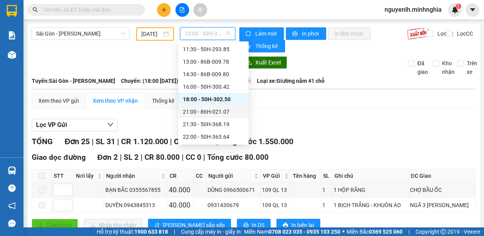
click at [222, 115] on div "21:00 - 86H-021.07" at bounding box center [213, 112] width 61 height 9
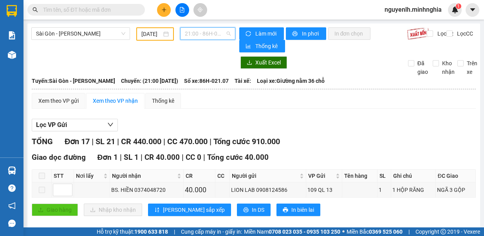
click at [208, 29] on span "21:00 - 86H-021.07" at bounding box center [208, 34] width 46 height 12
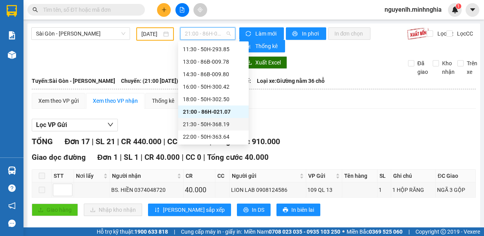
click at [221, 121] on div "21:30 - 50H-368.19" at bounding box center [213, 124] width 61 height 9
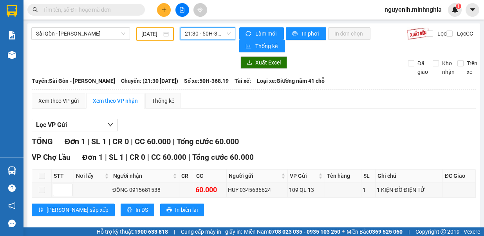
click at [214, 33] on span "21:30 - 50H-368.19" at bounding box center [208, 34] width 46 height 12
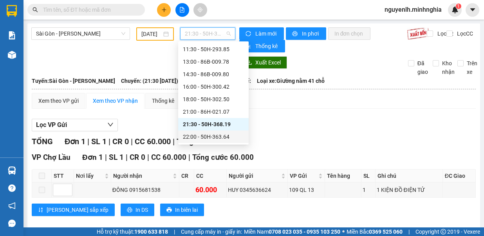
scroll to position [8, 0]
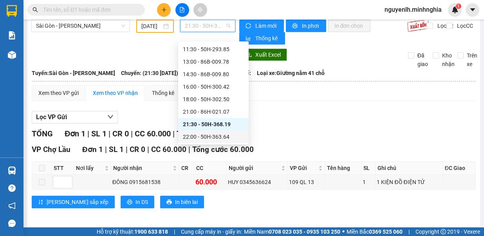
click at [230, 135] on div "22:00 - 50H-363.64" at bounding box center [213, 137] width 61 height 9
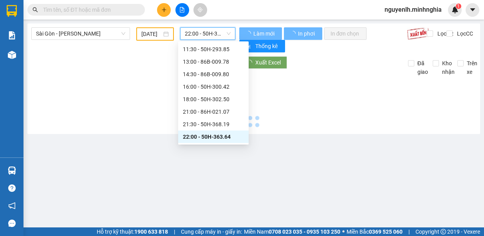
scroll to position [0, 0]
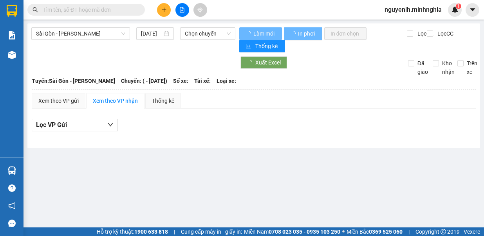
type input "[DATE]"
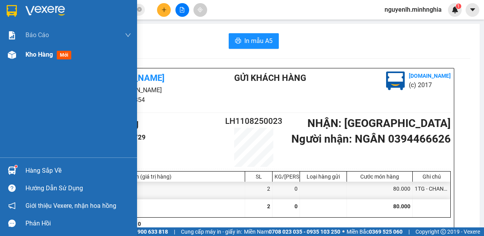
click at [41, 51] on span "Kho hàng" at bounding box center [38, 54] width 27 height 7
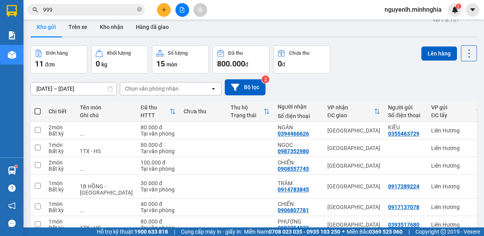
scroll to position [126, 0]
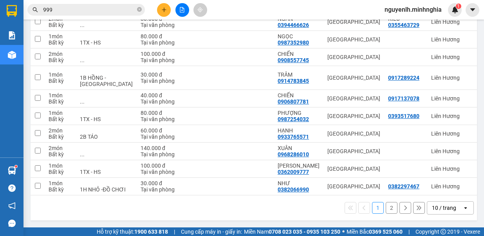
click at [387, 208] on button "2" at bounding box center [391, 208] width 12 height 12
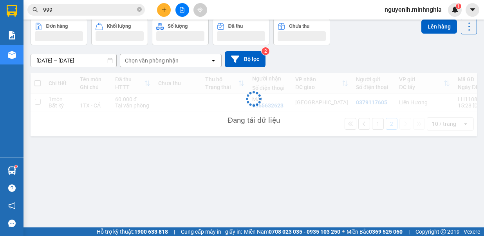
scroll to position [36, 0]
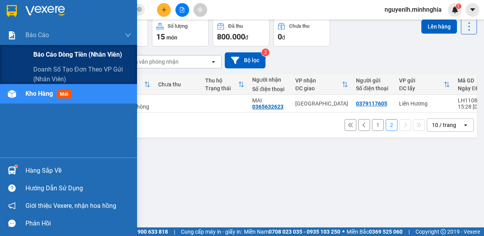
click at [72, 50] on span "Báo cáo dòng tiền (nhân viên)" at bounding box center [77, 55] width 89 height 10
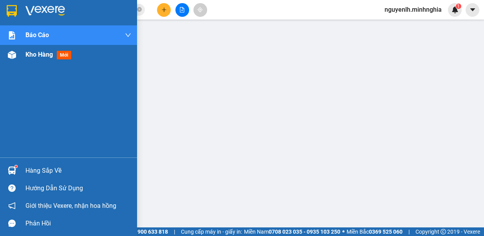
click at [39, 61] on div "Kho hàng mới" at bounding box center [78, 55] width 106 height 20
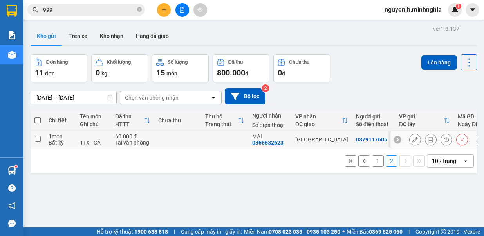
drag, startPoint x: 36, startPoint y: 138, endPoint x: 58, endPoint y: 128, distance: 23.8
click at [47, 134] on tr "1 món Bất kỳ 1TX - CÁ 60.000 đ Tại văn phòng MAI 0365632623 Sài Gòn 0379117605 …" at bounding box center [294, 140] width 527 height 18
checkbox input "true"
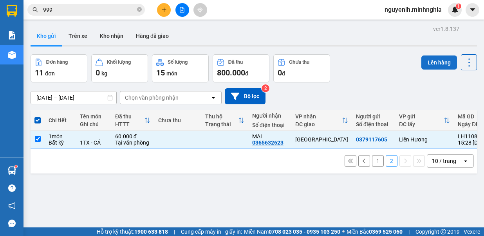
click at [432, 59] on button "Lên hàng" at bounding box center [439, 63] width 36 height 14
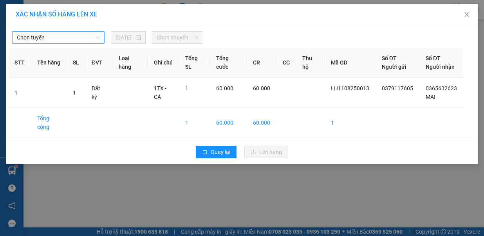
click at [58, 39] on span "Chọn tuyến" at bounding box center [58, 38] width 83 height 12
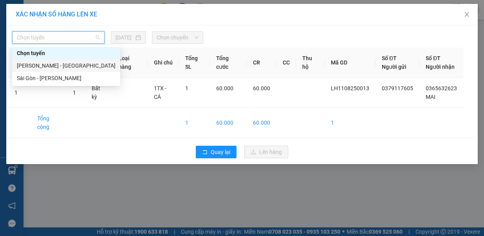
click at [63, 64] on div "Phan Rí - Sài Gòn" at bounding box center [66, 65] width 99 height 9
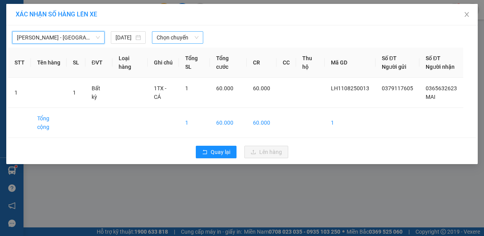
click at [166, 39] on span "Chọn chuyến" at bounding box center [178, 38] width 42 height 12
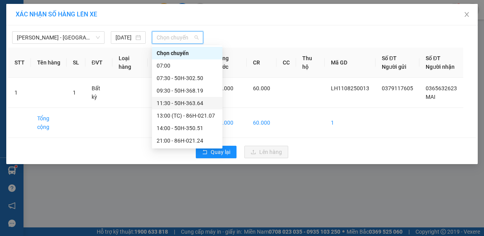
scroll to position [75, 0]
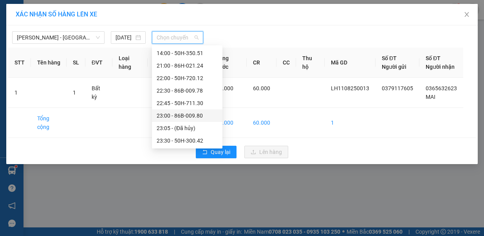
click at [189, 113] on div "23:00 - 86B-009.80" at bounding box center [187, 116] width 61 height 9
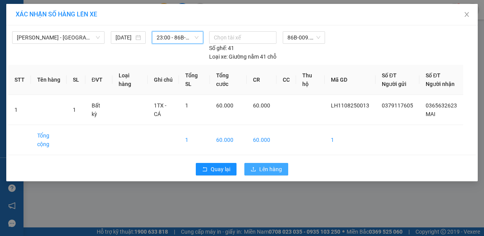
click at [257, 163] on button "Lên hàng" at bounding box center [266, 169] width 44 height 13
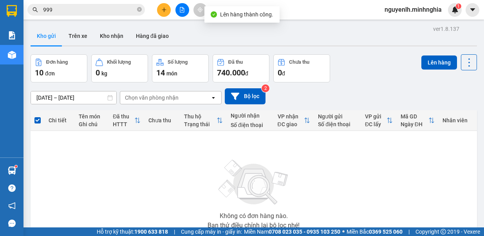
scroll to position [58, 0]
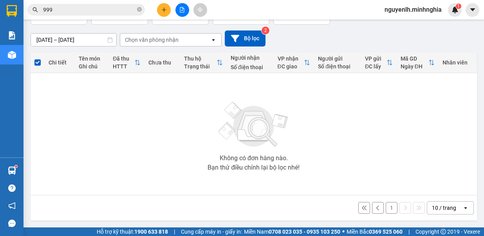
click at [390, 210] on button "1" at bounding box center [391, 208] width 12 height 12
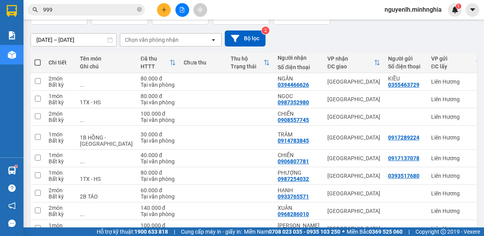
click at [38, 59] on span at bounding box center [37, 62] width 6 height 6
click at [38, 59] on input "checkbox" at bounding box center [38, 59] width 0 height 0
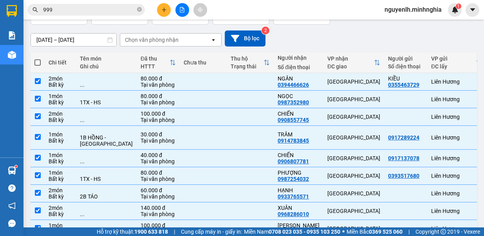
checkbox input "true"
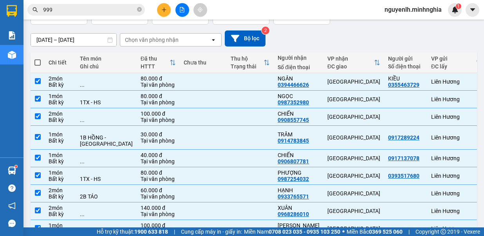
checkbox input "true"
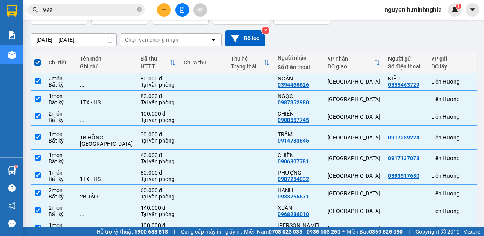
scroll to position [0, 0]
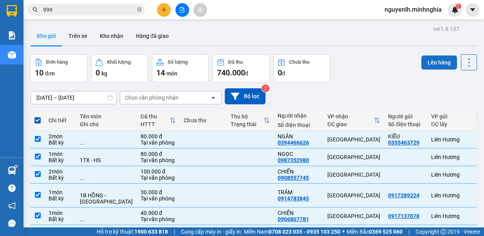
click at [448, 61] on button "Lên hàng" at bounding box center [439, 63] width 36 height 14
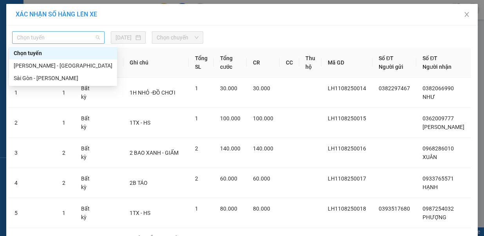
click at [54, 41] on span "Chọn tuyến" at bounding box center [58, 38] width 83 height 12
click at [59, 62] on div "Phan Rí - Sài Gòn" at bounding box center [63, 65] width 99 height 9
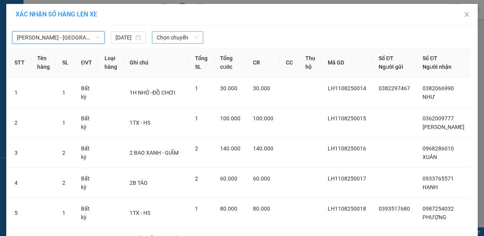
click at [157, 36] on span "Chọn chuyến" at bounding box center [178, 38] width 42 height 12
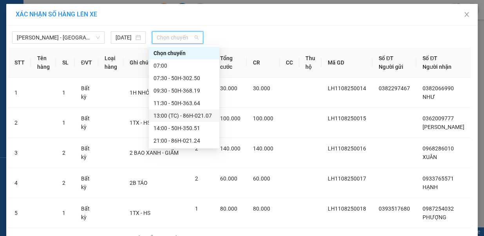
scroll to position [75, 0]
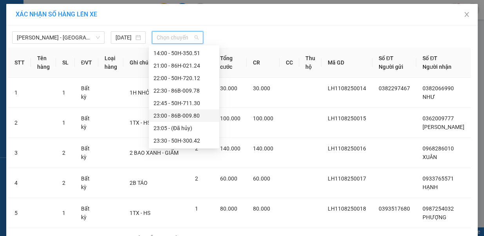
click at [192, 117] on div "23:00 - 86B-009.80" at bounding box center [183, 116] width 61 height 9
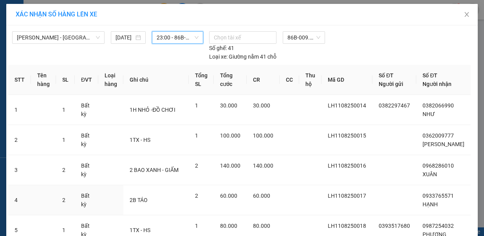
scroll to position [208, 0]
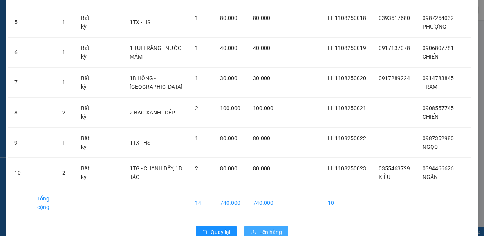
click at [269, 228] on span "Lên hàng" at bounding box center [270, 232] width 23 height 9
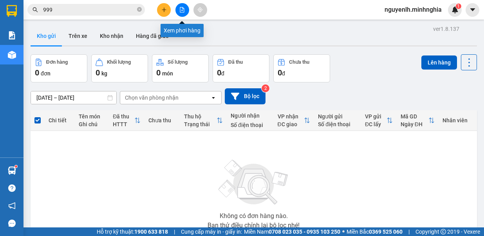
click at [177, 10] on button at bounding box center [182, 10] width 14 height 14
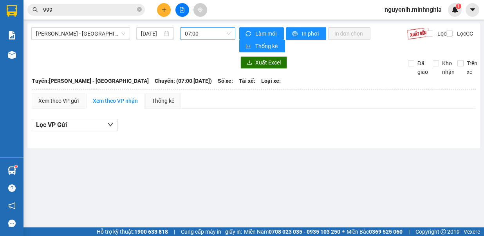
click at [199, 37] on span "07:00" at bounding box center [208, 34] width 46 height 12
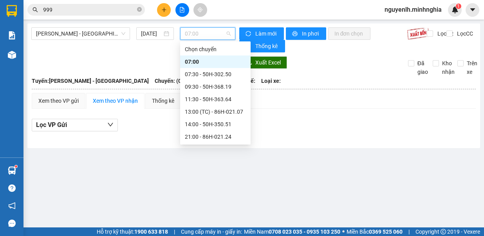
scroll to position [75, 0]
click at [212, 109] on div "23:00 - 86B-009.80" at bounding box center [215, 112] width 61 height 9
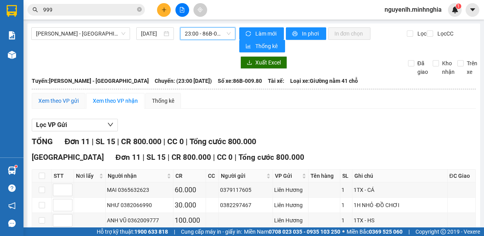
click at [64, 99] on div "Xem theo VP gửi" at bounding box center [58, 101] width 40 height 9
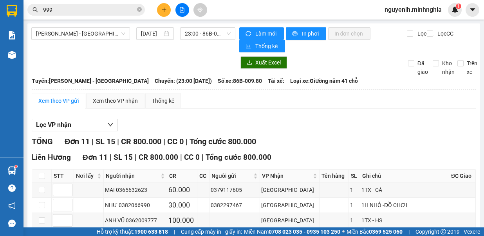
scroll to position [155, 0]
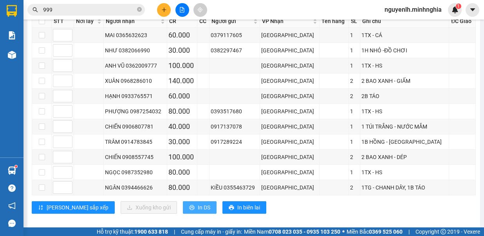
click at [198, 203] on span "In DS" at bounding box center [204, 207] width 13 height 9
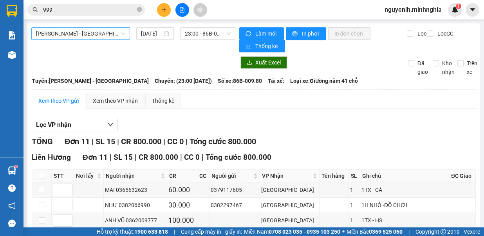
click at [110, 32] on span "Phan Rí - Sài Gòn" at bounding box center [80, 34] width 89 height 12
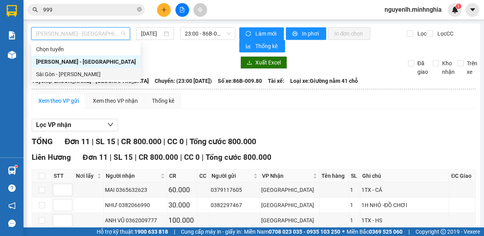
click at [98, 76] on div "Sài Gòn - [PERSON_NAME]" at bounding box center [86, 74] width 100 height 9
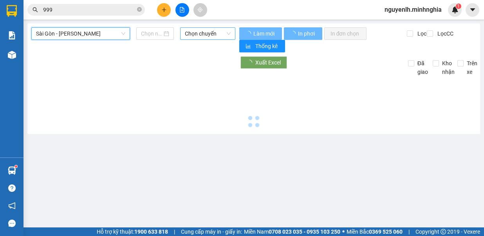
type input "11/08/2025"
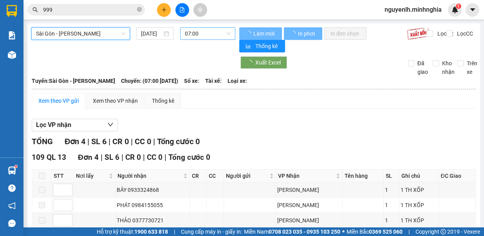
click at [219, 36] on span "07:00" at bounding box center [208, 34] width 46 height 12
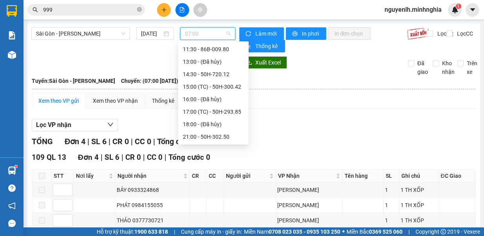
scroll to position [13, 0]
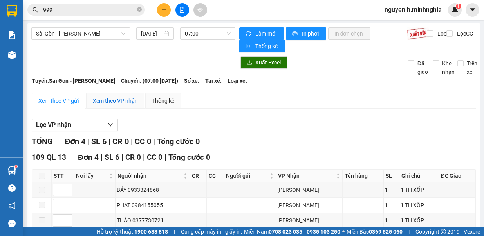
click at [119, 97] on div "Xem theo VP nhận" at bounding box center [115, 101] width 45 height 9
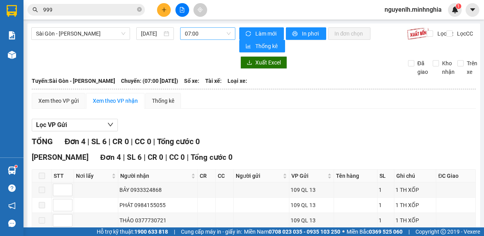
click at [197, 32] on span "07:00" at bounding box center [208, 34] width 46 height 12
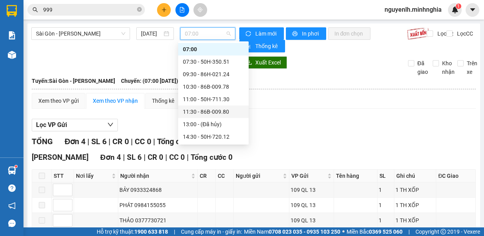
scroll to position [91, 0]
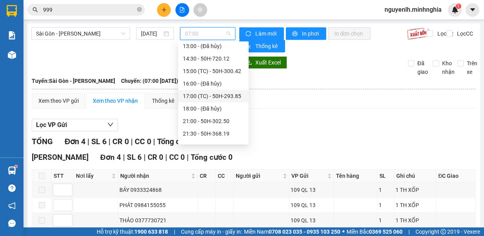
click at [218, 95] on div "17:00 (TC) - 50H-293.85" at bounding box center [213, 96] width 61 height 9
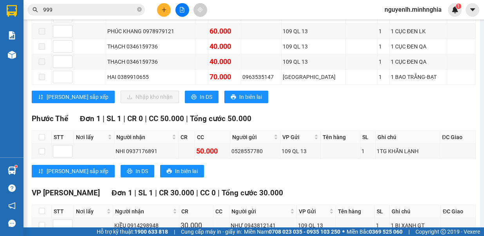
scroll to position [470, 0]
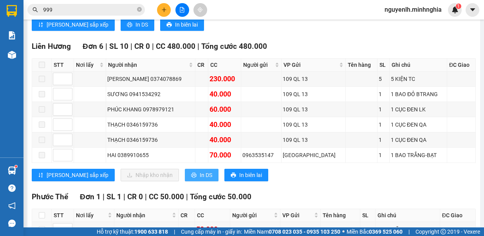
click at [200, 171] on span "In DS" at bounding box center [206, 175] width 13 height 9
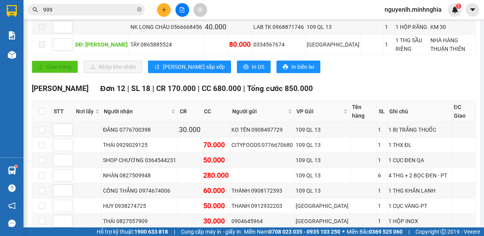
scroll to position [0, 0]
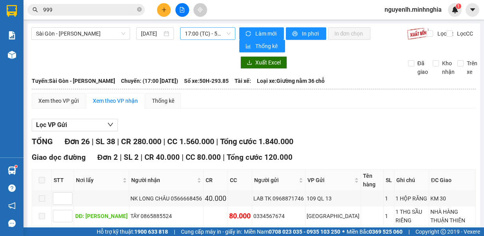
click at [201, 35] on span "17:00 (TC) - 50H-293.85" at bounding box center [208, 34] width 46 height 12
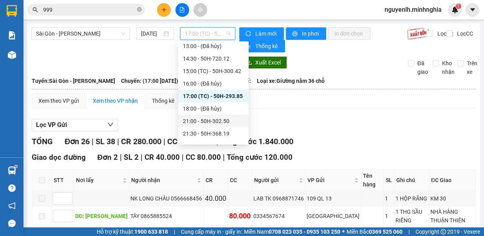
click at [210, 121] on div "21:00 - 50H-302.50" at bounding box center [213, 121] width 61 height 9
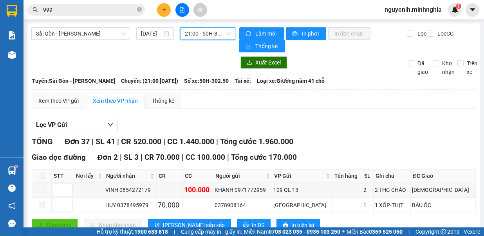
scroll to position [196, 0]
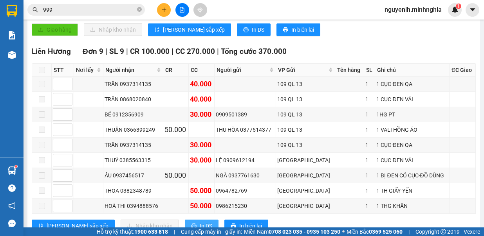
click at [185, 220] on button "In DS" at bounding box center [202, 226] width 34 height 13
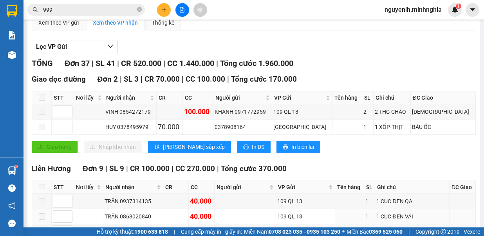
scroll to position [0, 0]
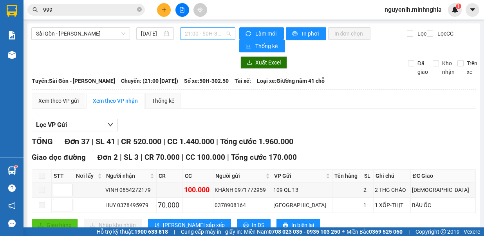
click at [191, 29] on span "21:00 - 50H-302.50" at bounding box center [208, 34] width 46 height 12
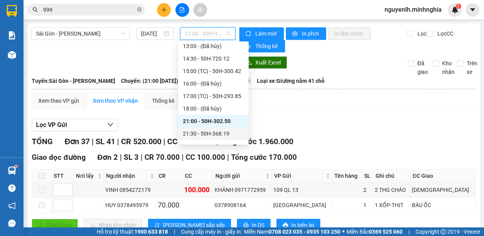
click at [227, 133] on div "21:30 - 50H-368.19" at bounding box center [213, 134] width 61 height 9
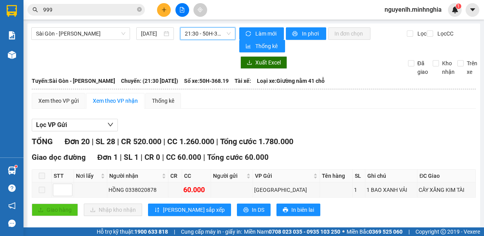
scroll to position [157, 0]
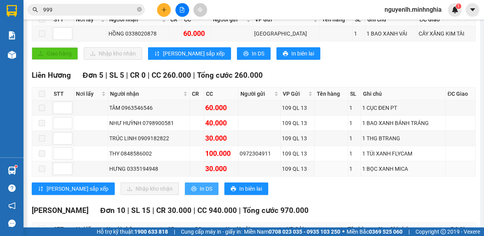
click at [200, 185] on span "In DS" at bounding box center [206, 189] width 13 height 9
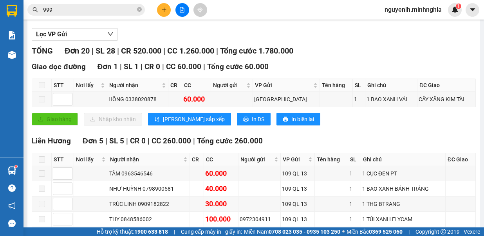
scroll to position [0, 0]
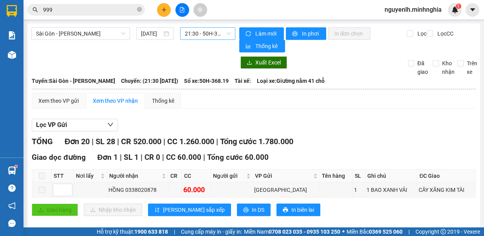
click at [208, 33] on span "21:30 - 50H-368.19" at bounding box center [208, 34] width 46 height 12
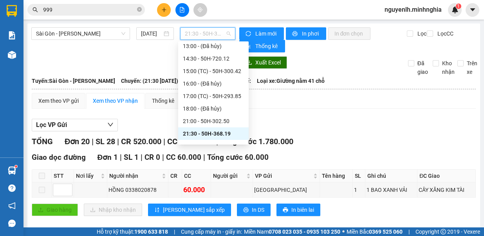
scroll to position [100, 0]
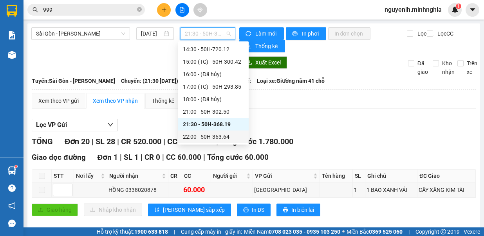
click at [227, 141] on div "22:00 - 50H-363.64" at bounding box center [213, 137] width 61 height 9
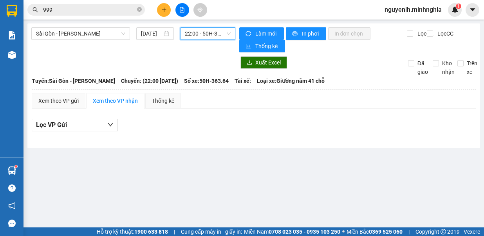
click at [213, 31] on span "22:00 - 50H-363.64" at bounding box center [208, 34] width 46 height 12
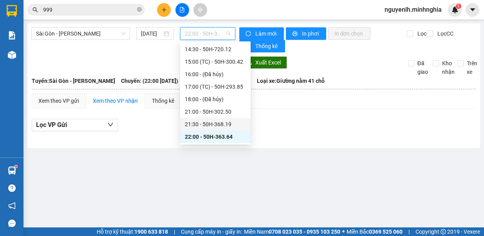
click at [221, 128] on div "21:30 - 50H-368.19" at bounding box center [215, 124] width 61 height 9
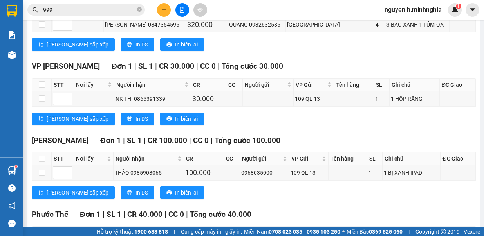
scroll to position [639, 0]
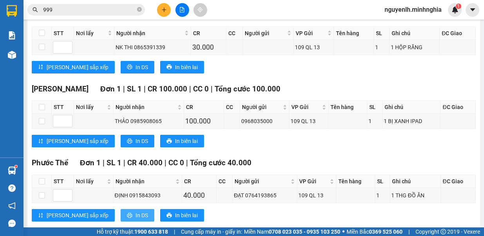
click at [135, 211] on span "In DS" at bounding box center [141, 215] width 13 height 9
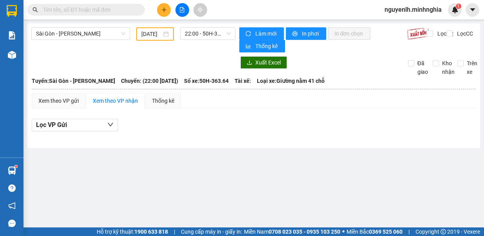
click at [227, 33] on span "22:00 - 50H-363.64" at bounding box center [208, 34] width 46 height 12
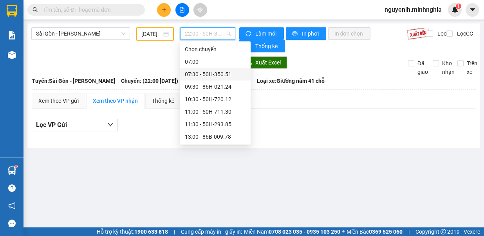
click at [217, 72] on div "07:30 - 50H-350.51" at bounding box center [215, 74] width 61 height 9
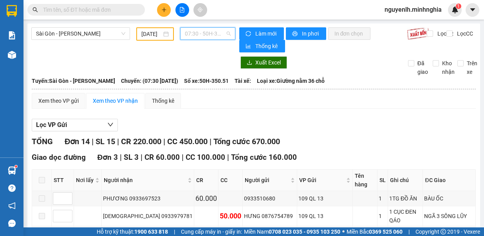
click at [220, 36] on span "07:30 - 50H-350.51" at bounding box center [208, 34] width 46 height 12
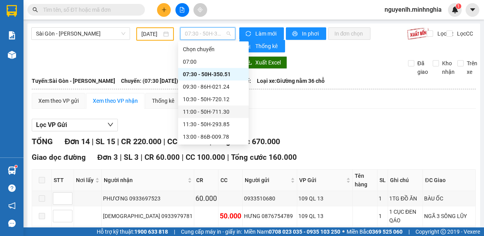
scroll to position [75, 0]
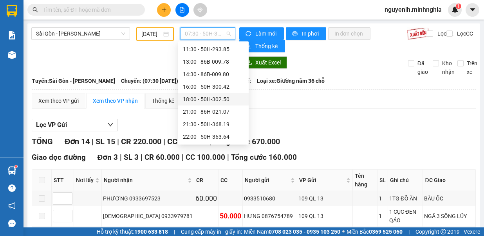
click at [213, 99] on div "18:00 - 50H-302.50" at bounding box center [213, 99] width 61 height 9
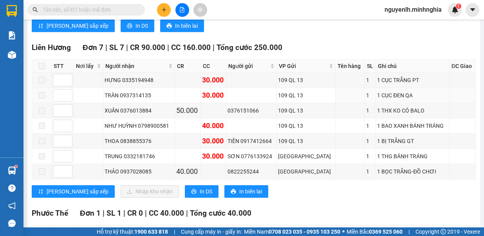
scroll to position [391, 0]
